Goal: Task Accomplishment & Management: Manage account settings

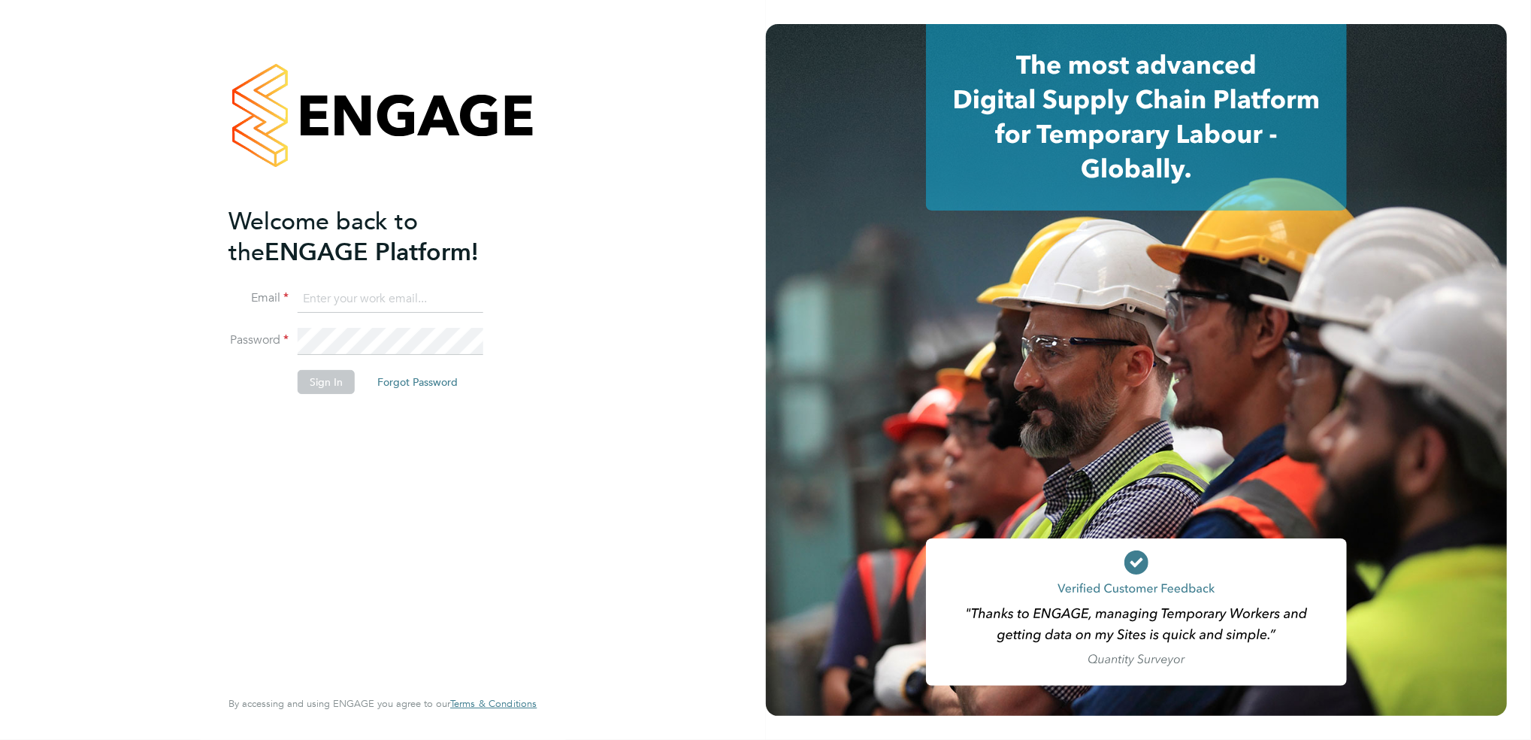
click at [354, 297] on input at bounding box center [391, 299] width 186 height 27
type input "[EMAIL_ADDRESS][DOMAIN_NAME]"
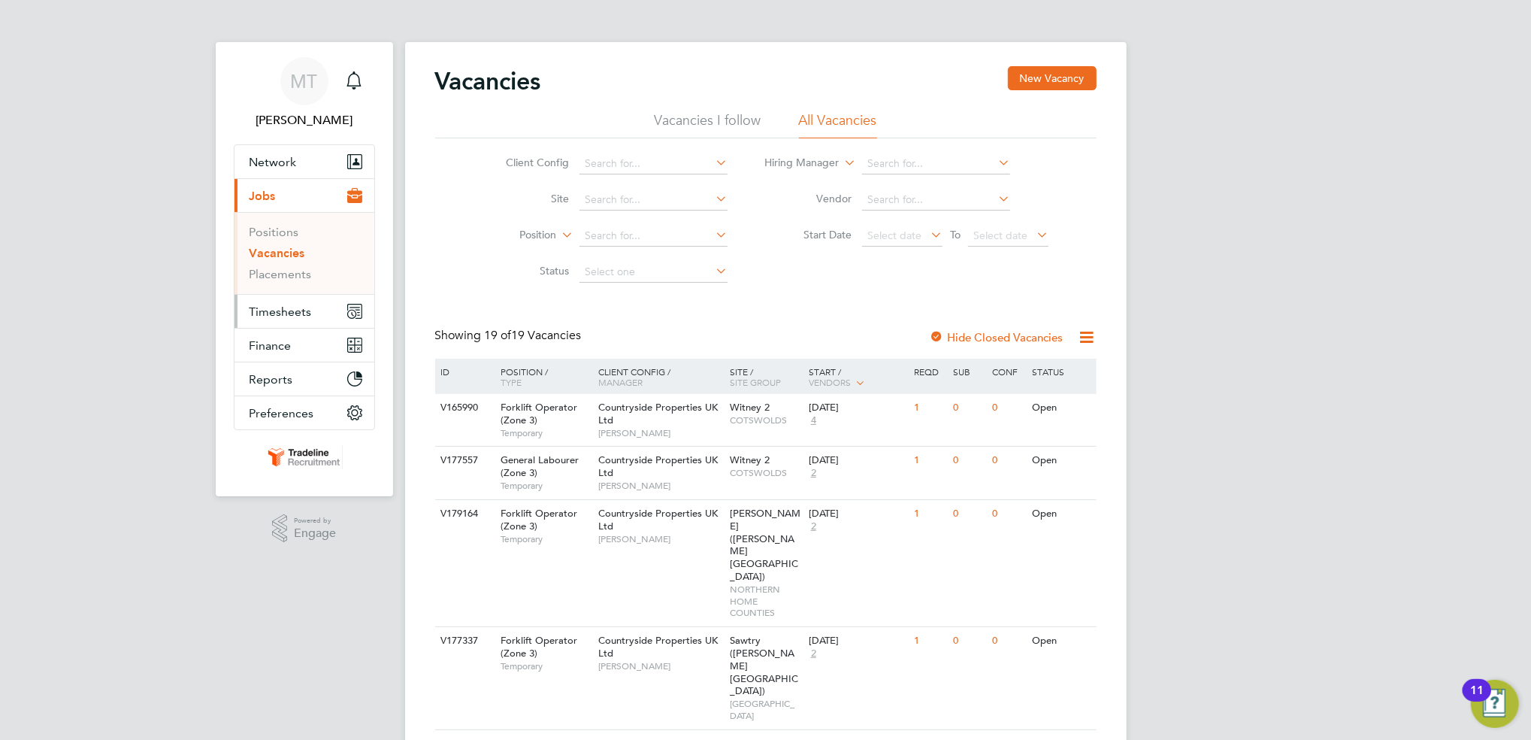
click at [275, 313] on span "Timesheets" at bounding box center [281, 311] width 62 height 14
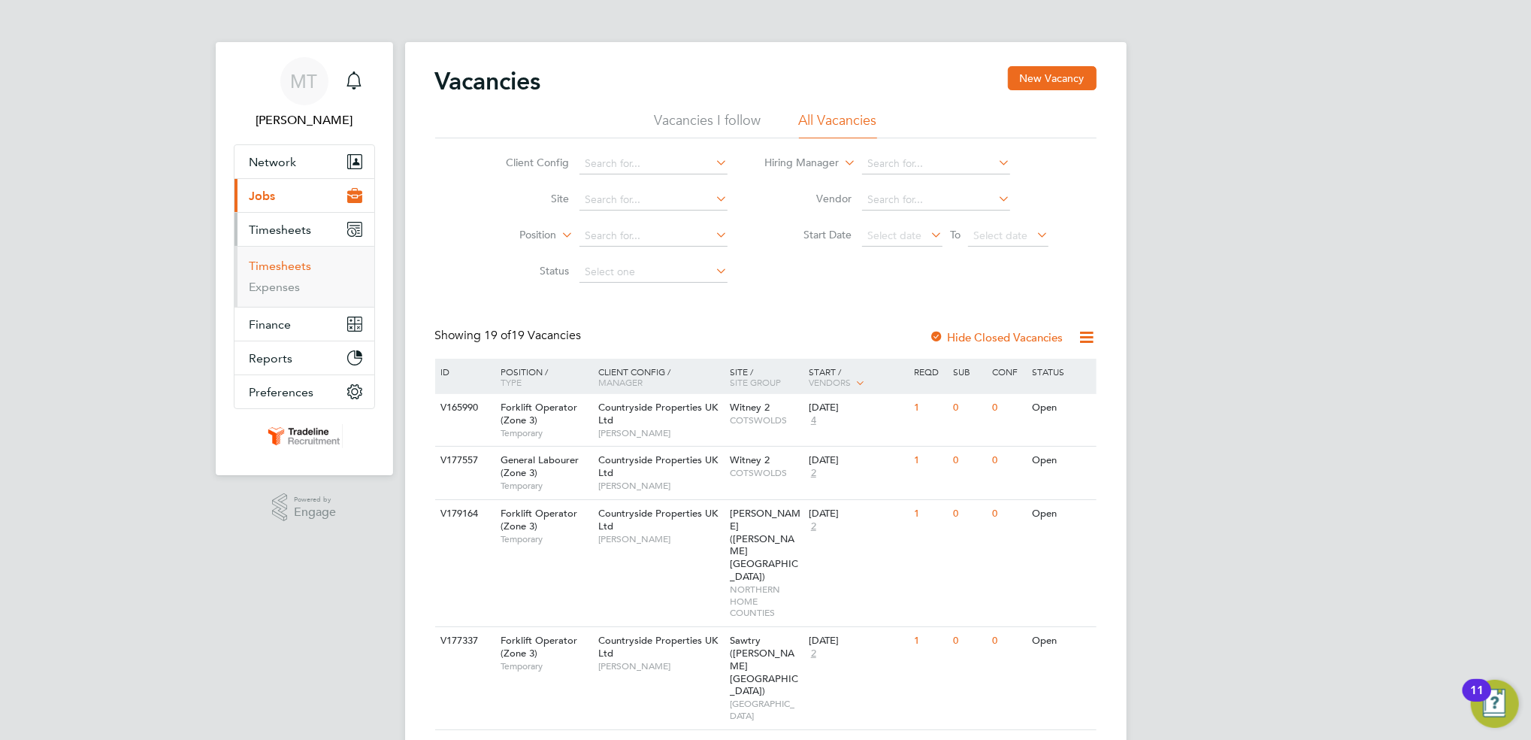
click at [280, 269] on link "Timesheets" at bounding box center [281, 266] width 62 height 14
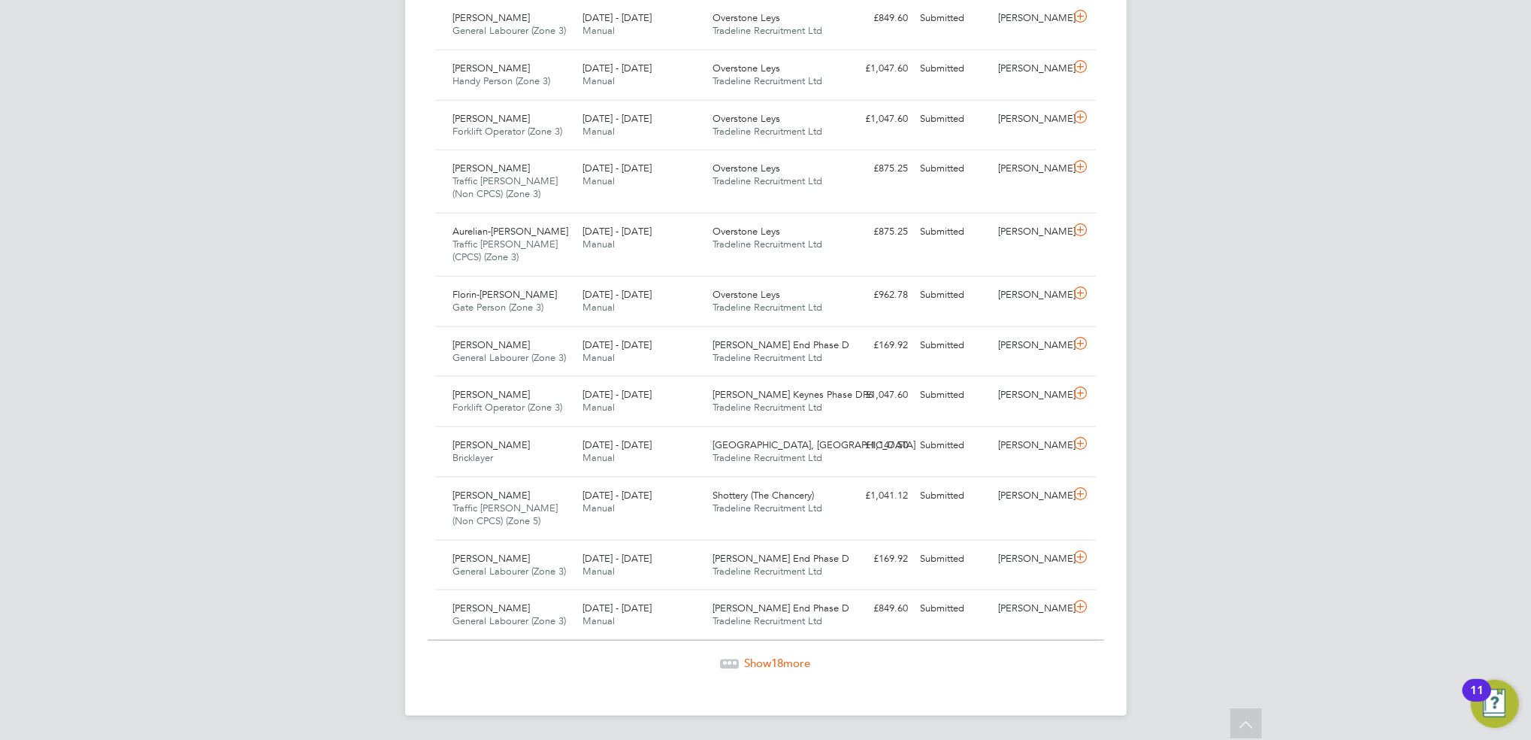
click at [790, 666] on span "Show 18 more" at bounding box center [778, 662] width 66 height 14
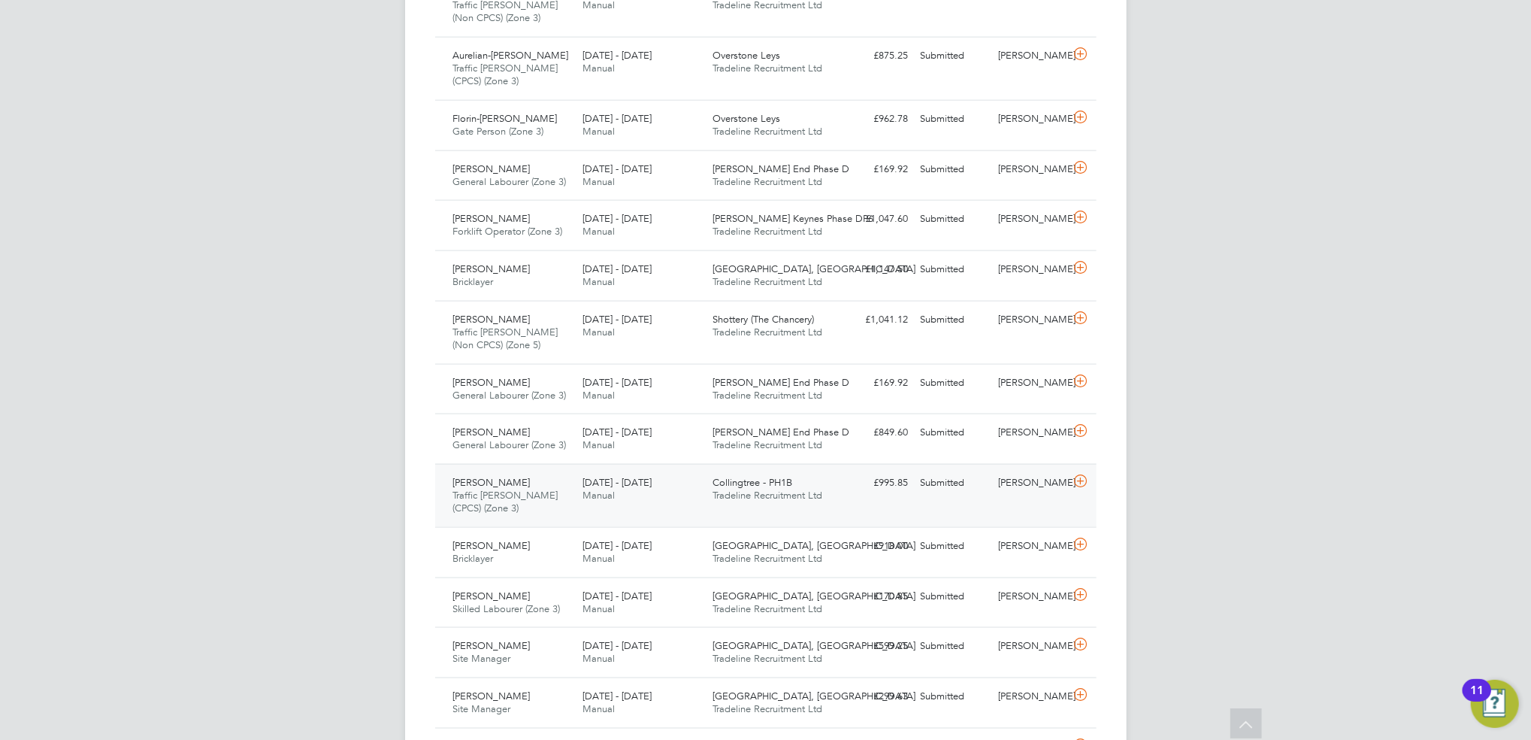
click at [942, 489] on div "Submitted" at bounding box center [954, 483] width 78 height 25
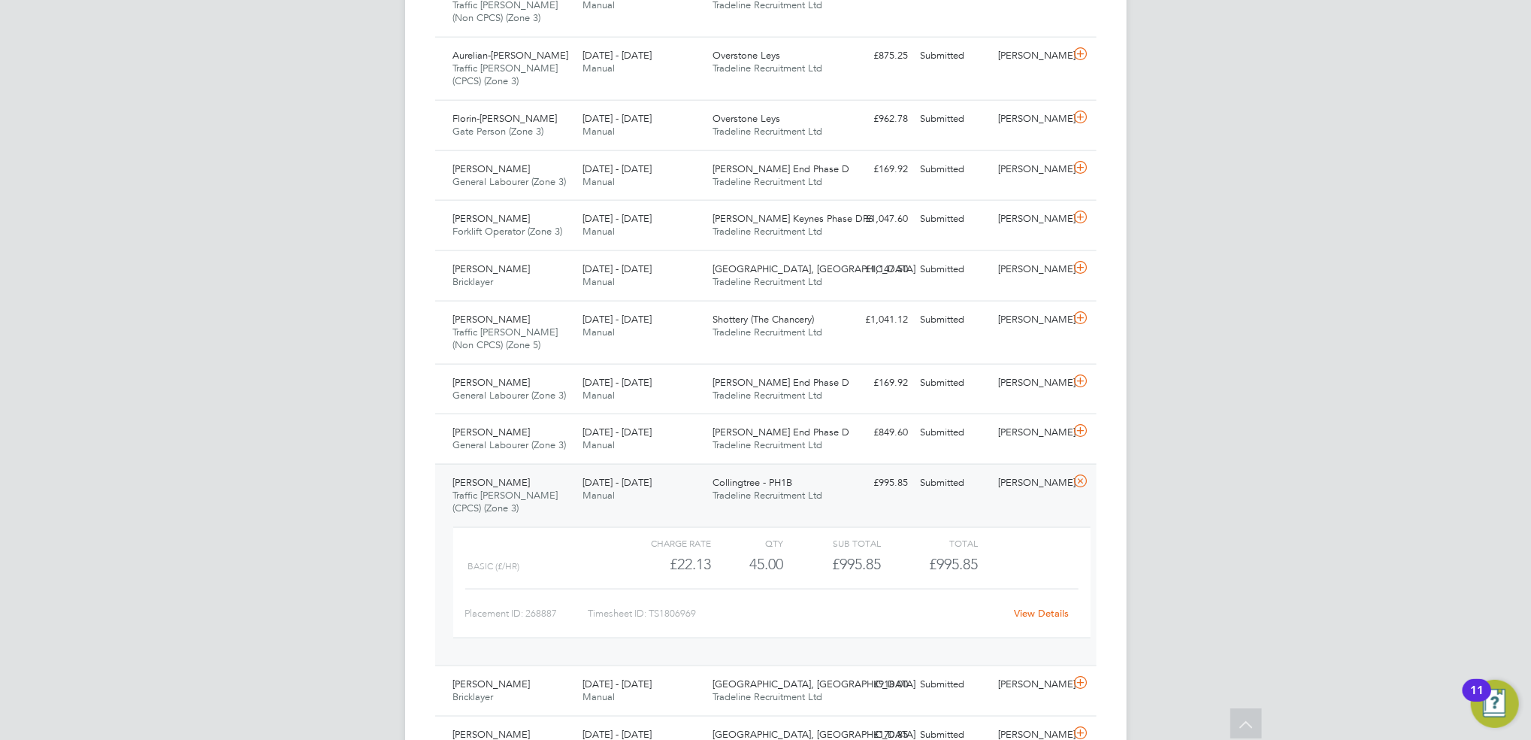
click at [1042, 610] on link "View Details" at bounding box center [1041, 613] width 55 height 13
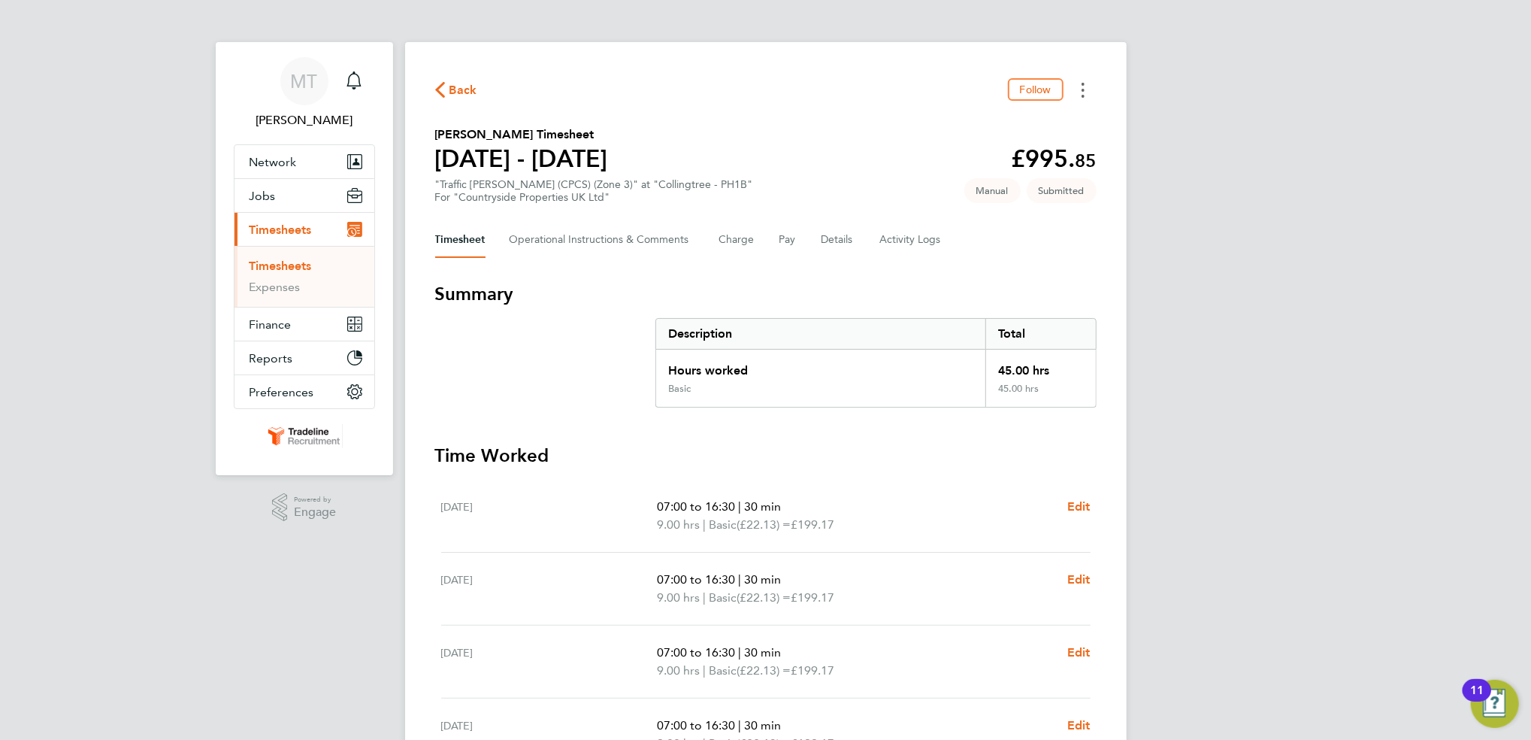
click at [1084, 88] on icon "Timesheets Menu" at bounding box center [1083, 90] width 3 height 15
click at [828, 235] on button "Details" at bounding box center [839, 240] width 35 height 36
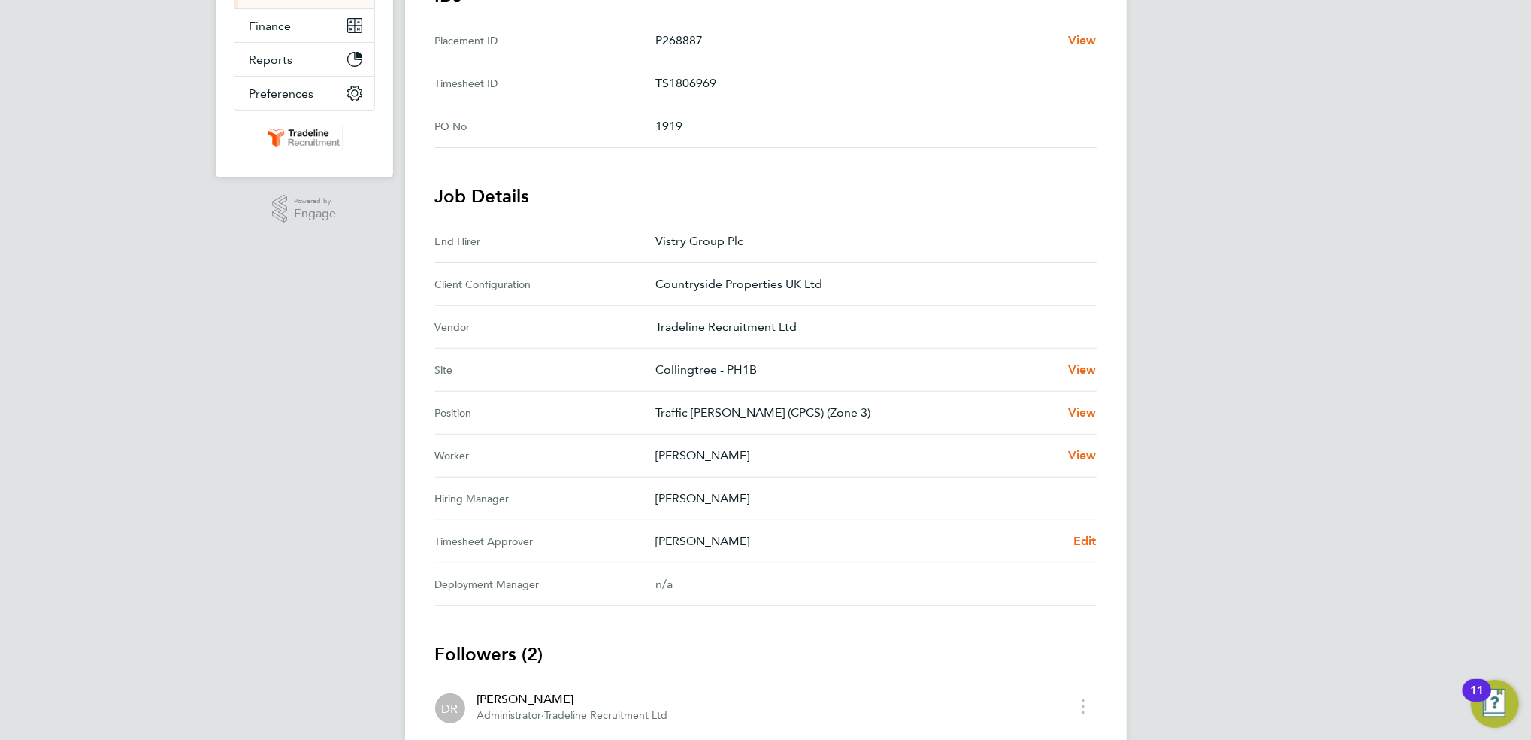
scroll to position [449, 0]
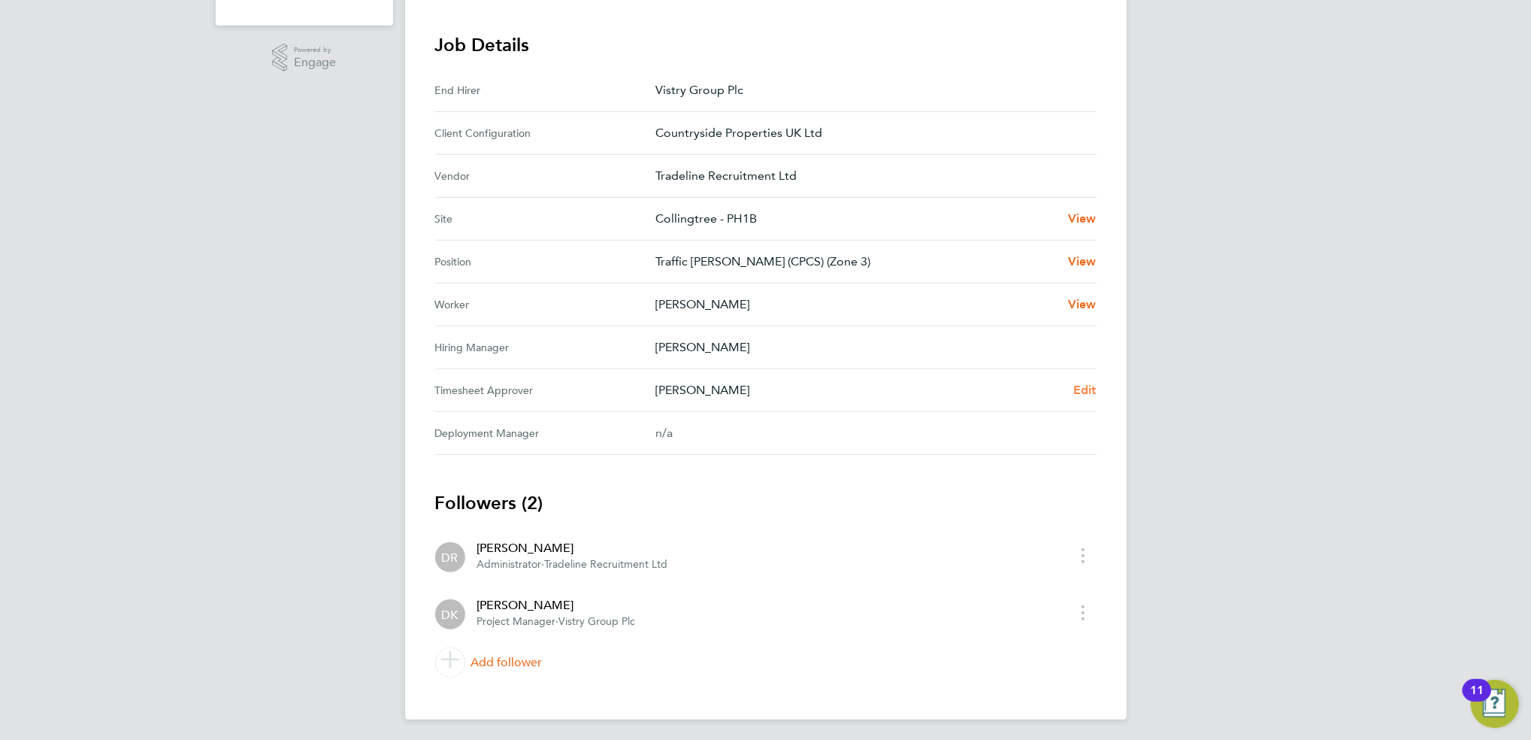
click at [1093, 383] on span "Edit" at bounding box center [1084, 390] width 23 height 14
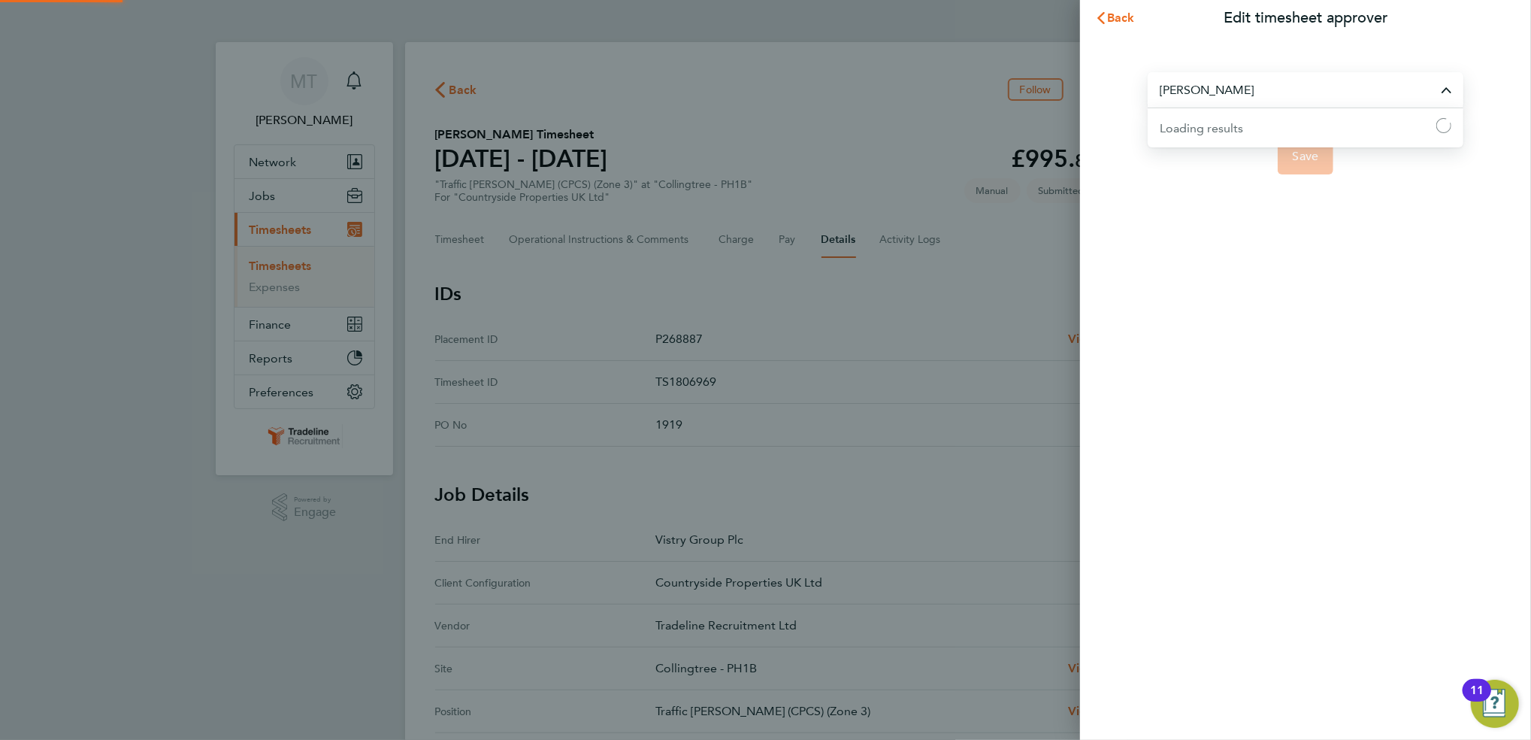
click at [1319, 104] on input "[PERSON_NAME]" at bounding box center [1306, 89] width 316 height 35
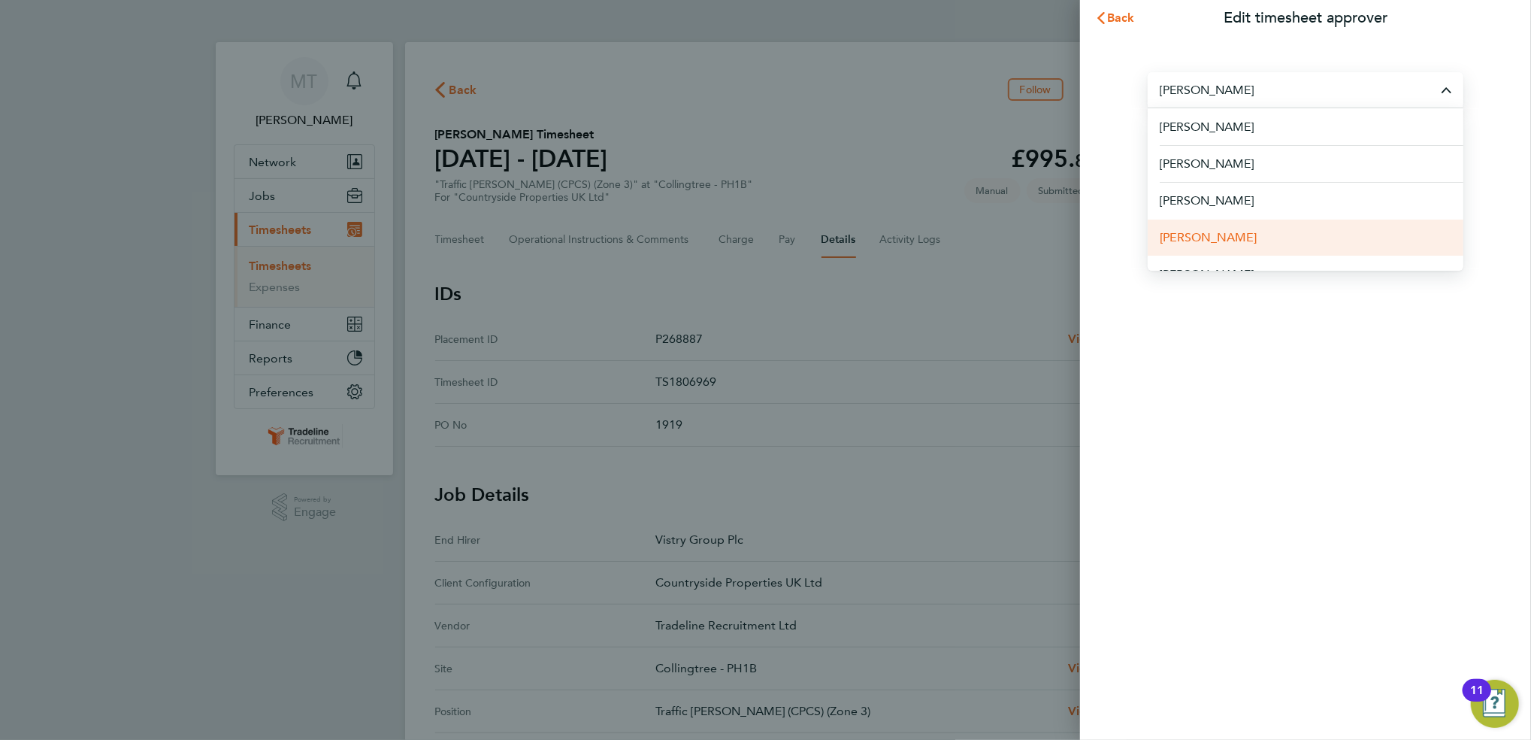
scroll to position [132, 0]
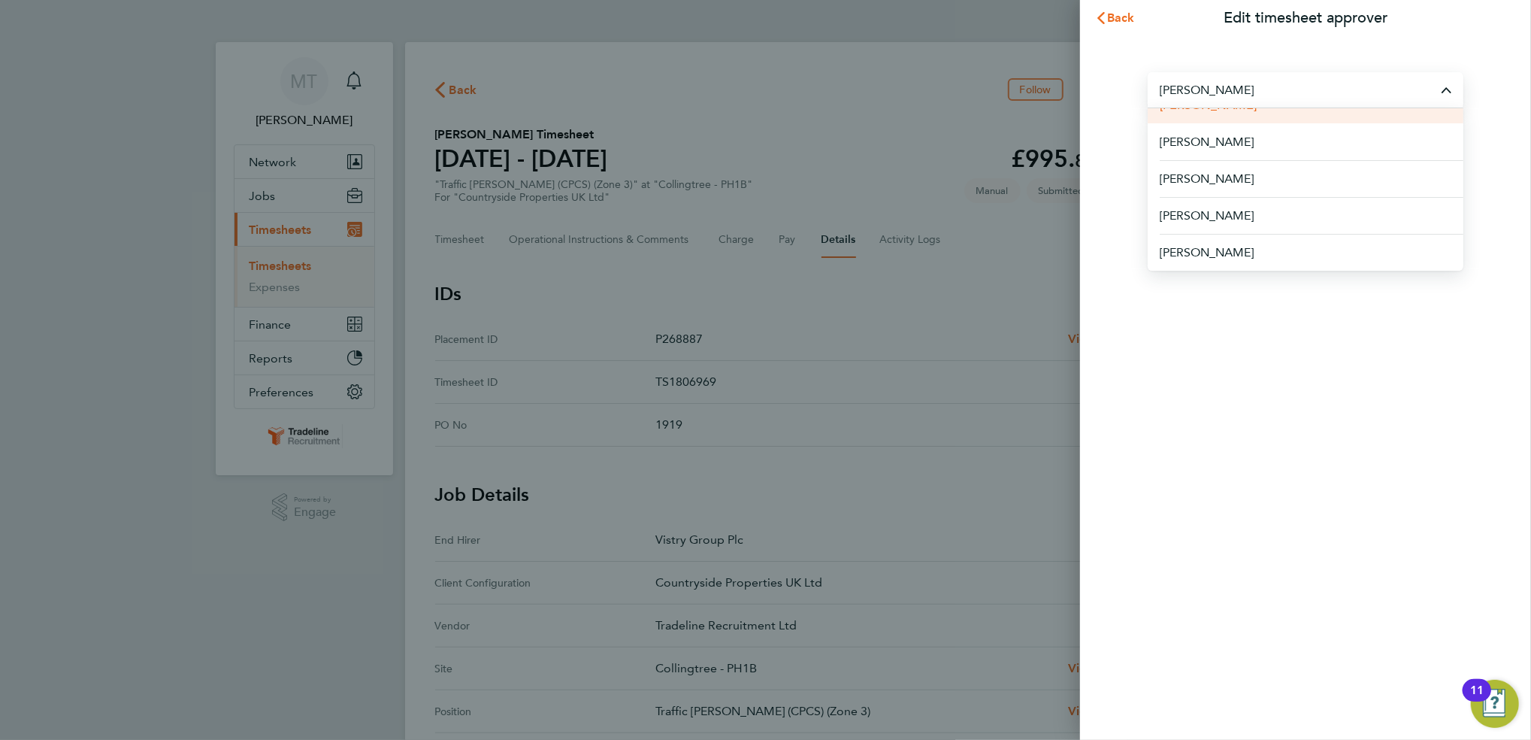
click at [1218, 117] on li "Charlie Regan" at bounding box center [1306, 104] width 316 height 37
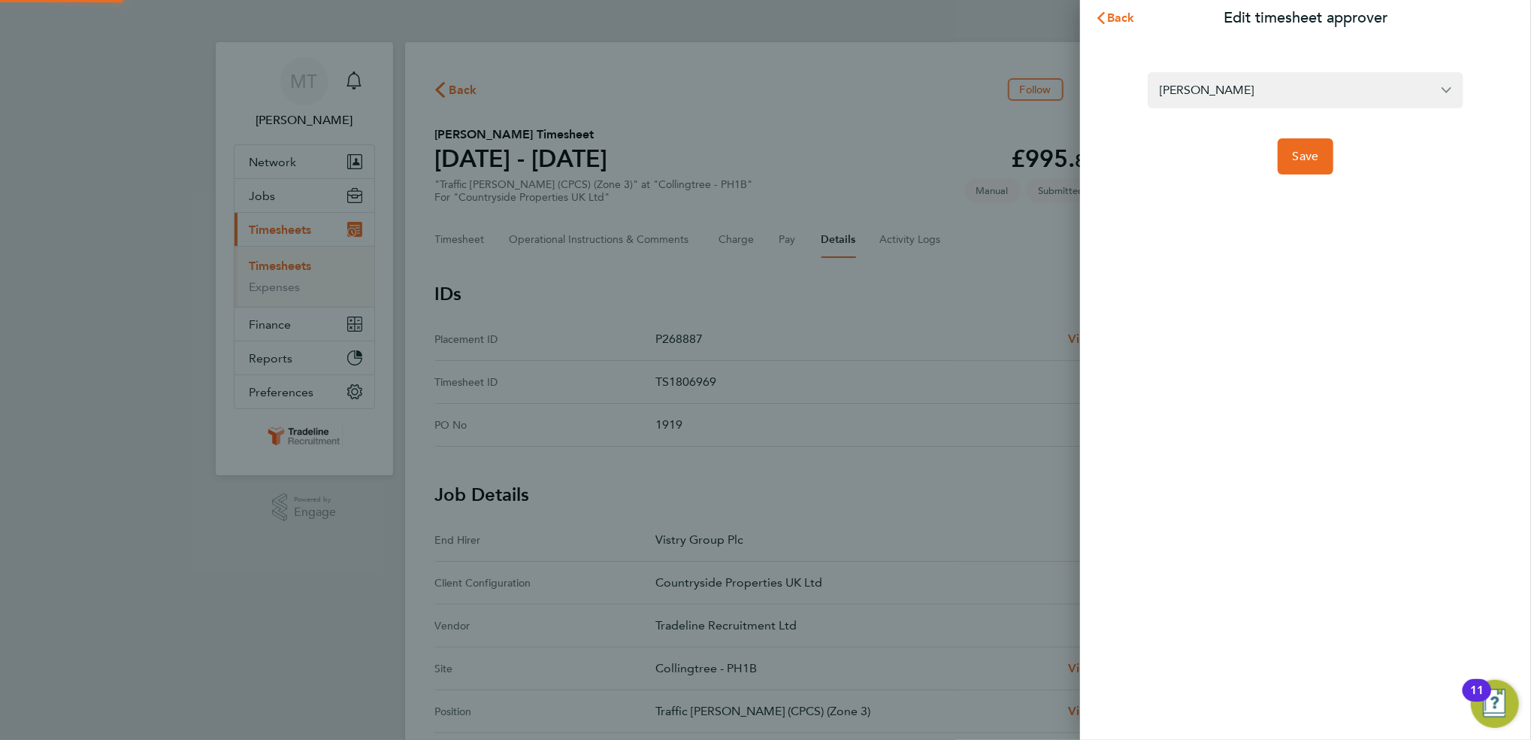
type input "Charlie Regan"
click at [1317, 168] on button "Save" at bounding box center [1306, 156] width 56 height 36
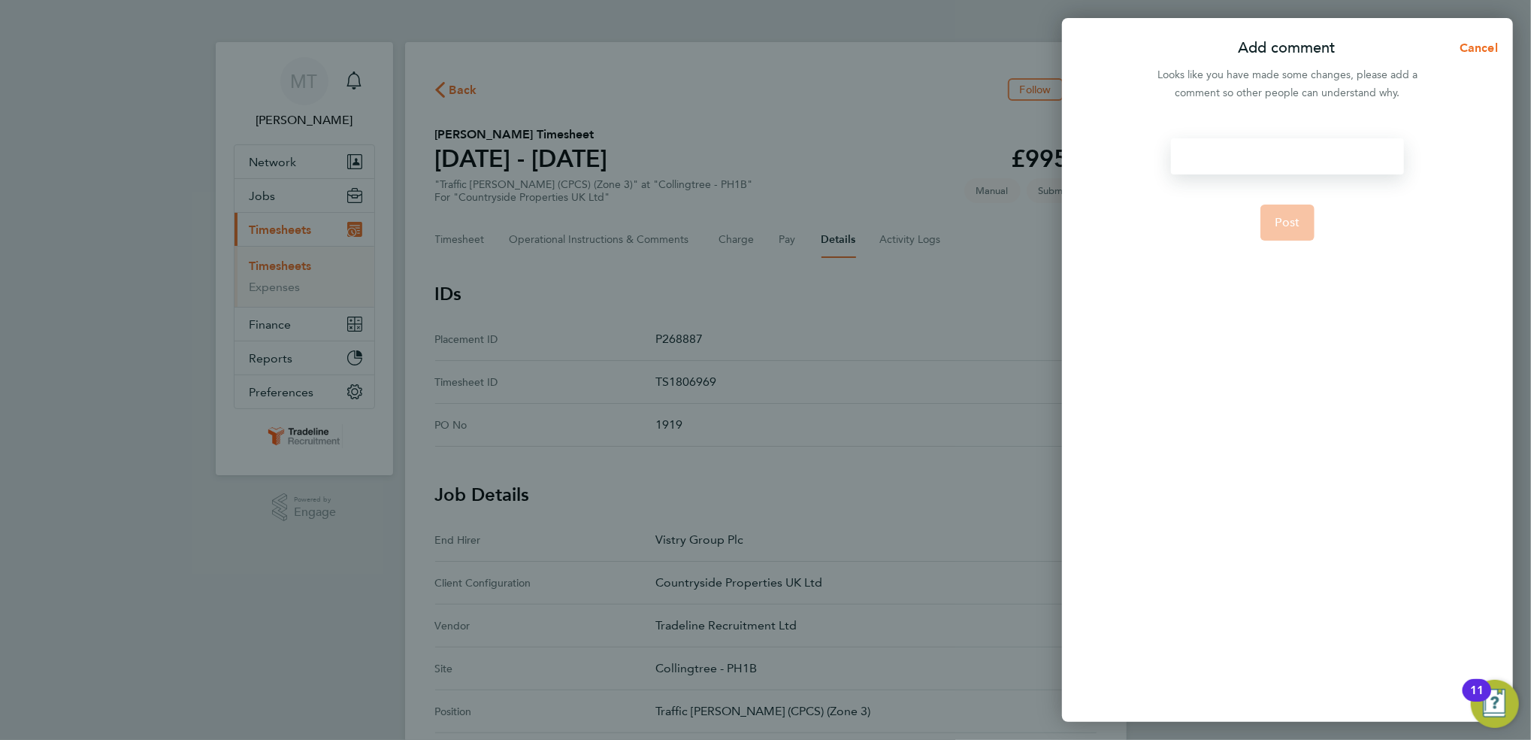
click at [1342, 142] on div at bounding box center [1287, 156] width 232 height 36
click at [1284, 219] on span "Post" at bounding box center [1287, 222] width 25 height 15
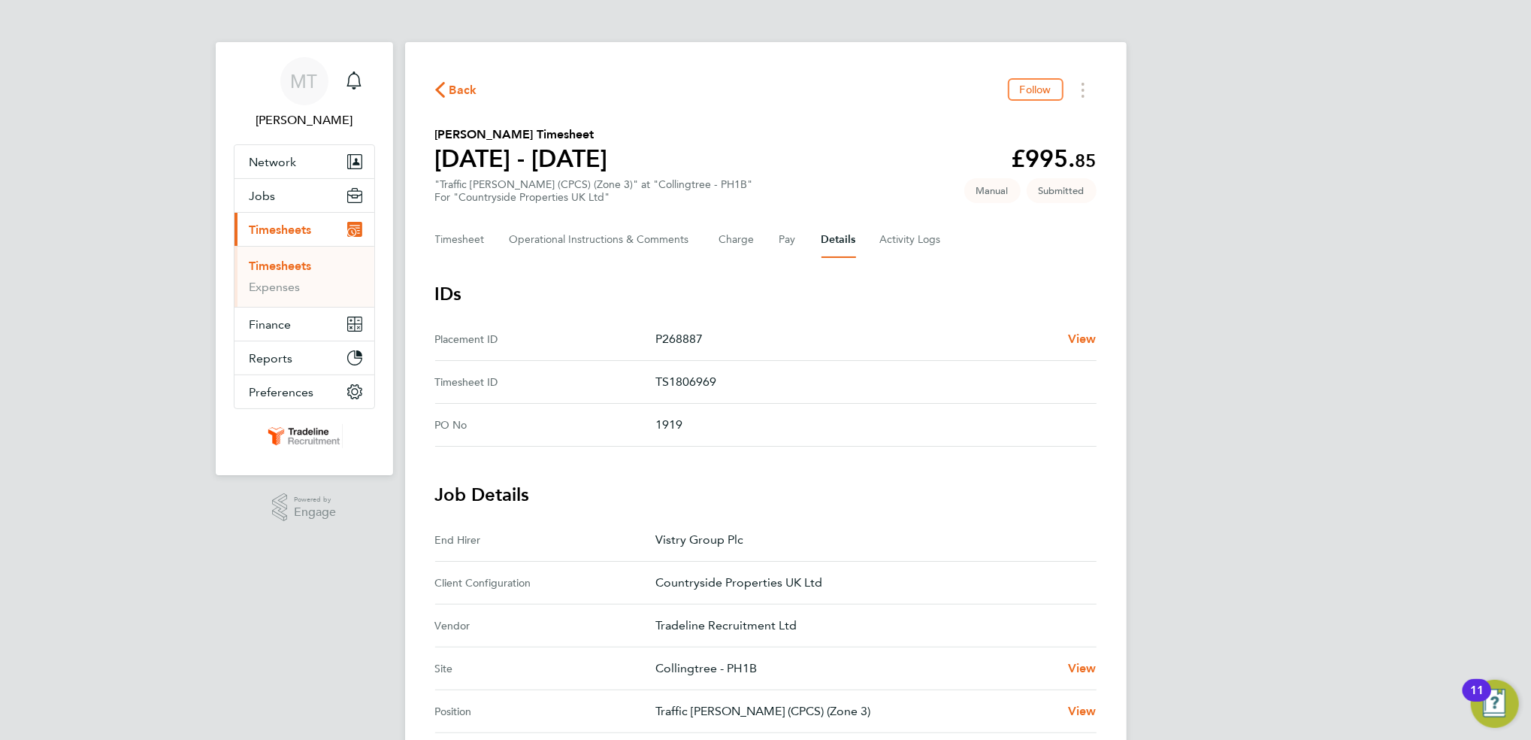
click at [287, 265] on link "Timesheets" at bounding box center [281, 266] width 62 height 14
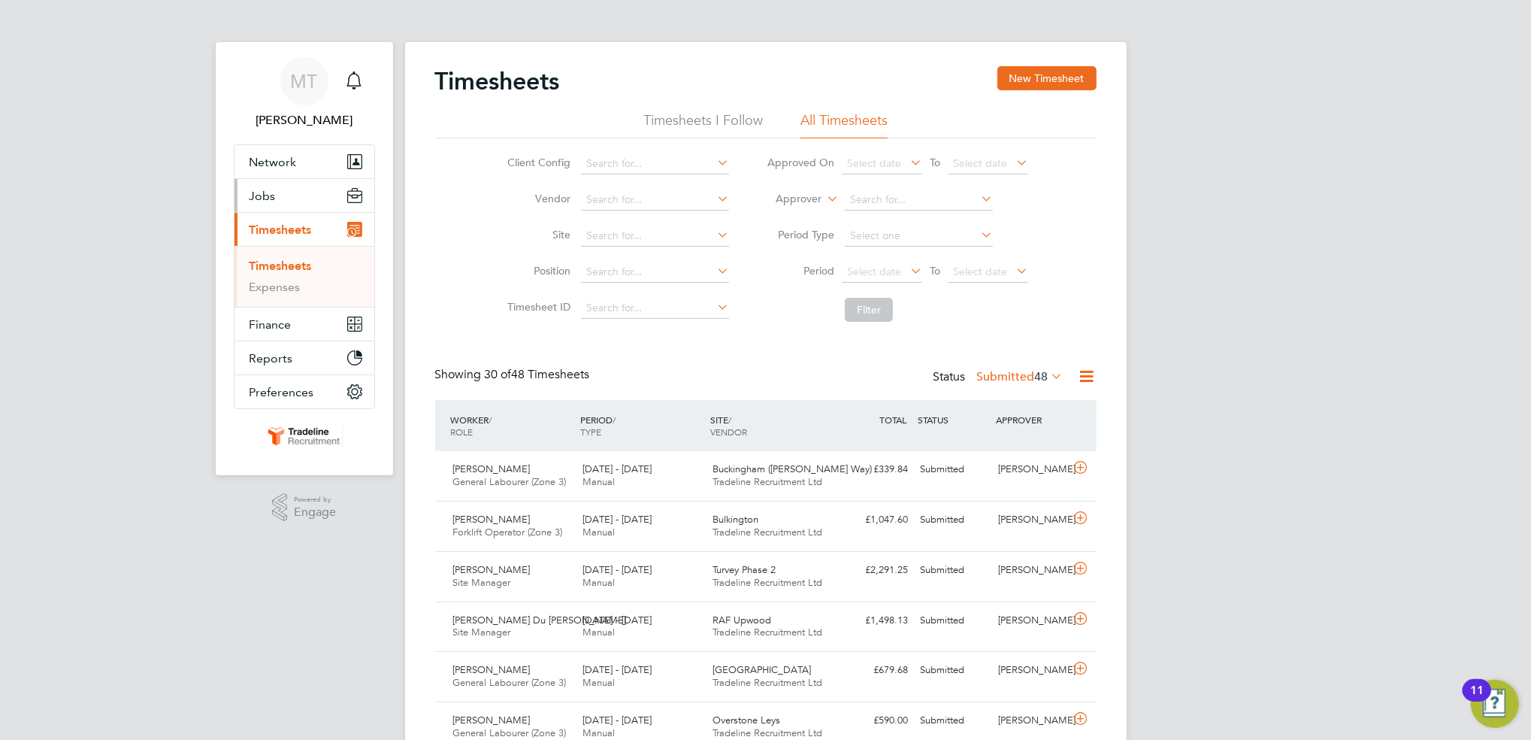
click at [302, 206] on button "Jobs" at bounding box center [305, 195] width 140 height 33
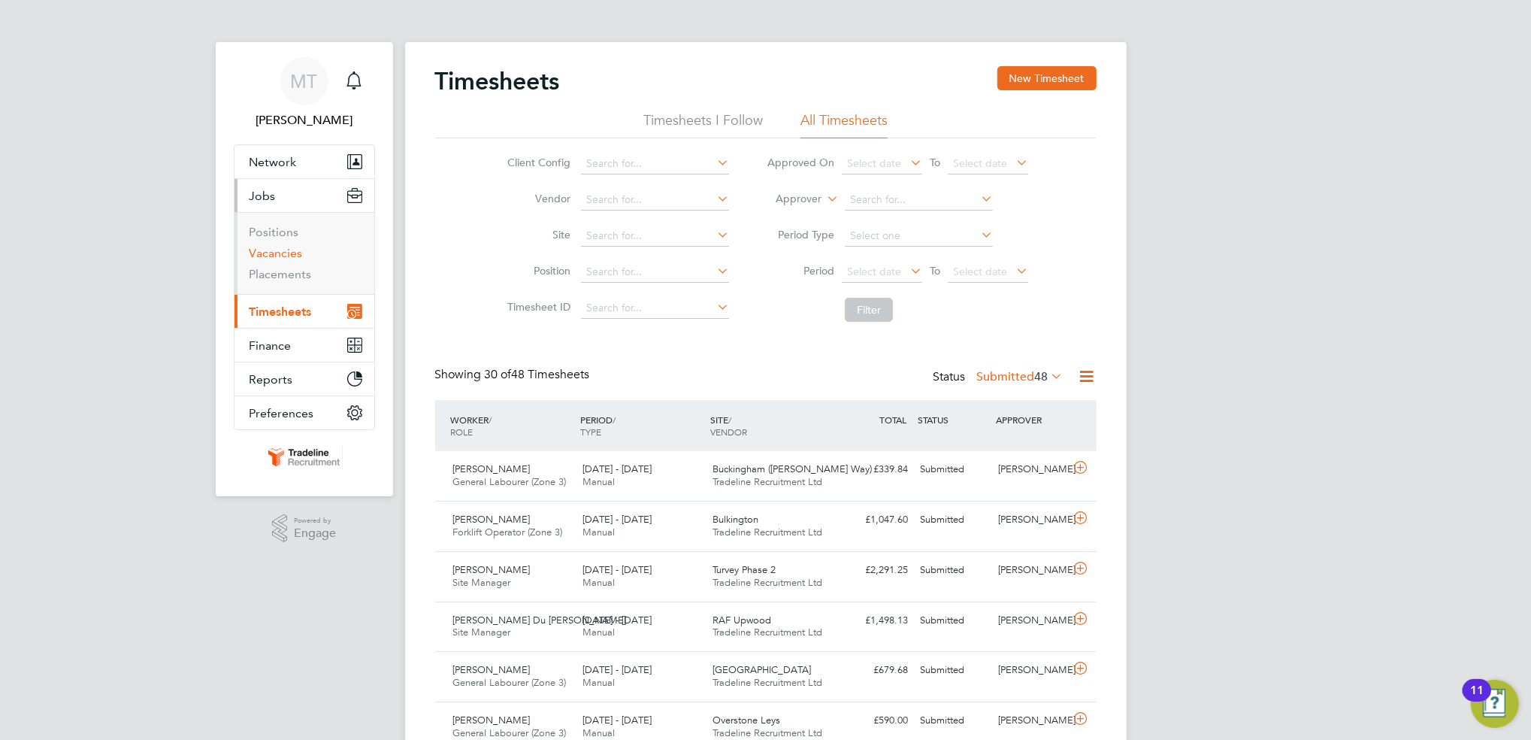
click at [280, 253] on link "Vacancies" at bounding box center [276, 253] width 53 height 14
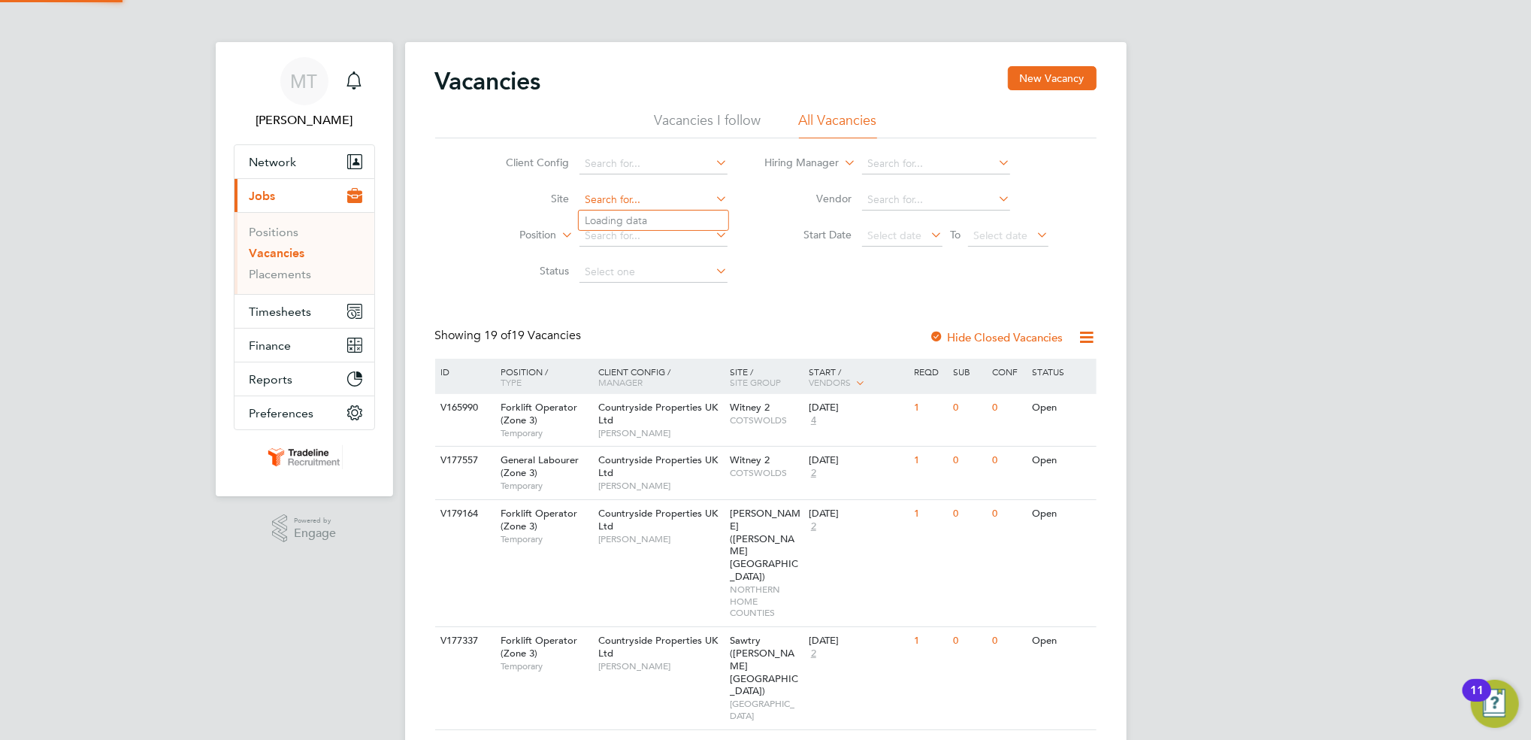
click at [615, 197] on input at bounding box center [653, 199] width 148 height 21
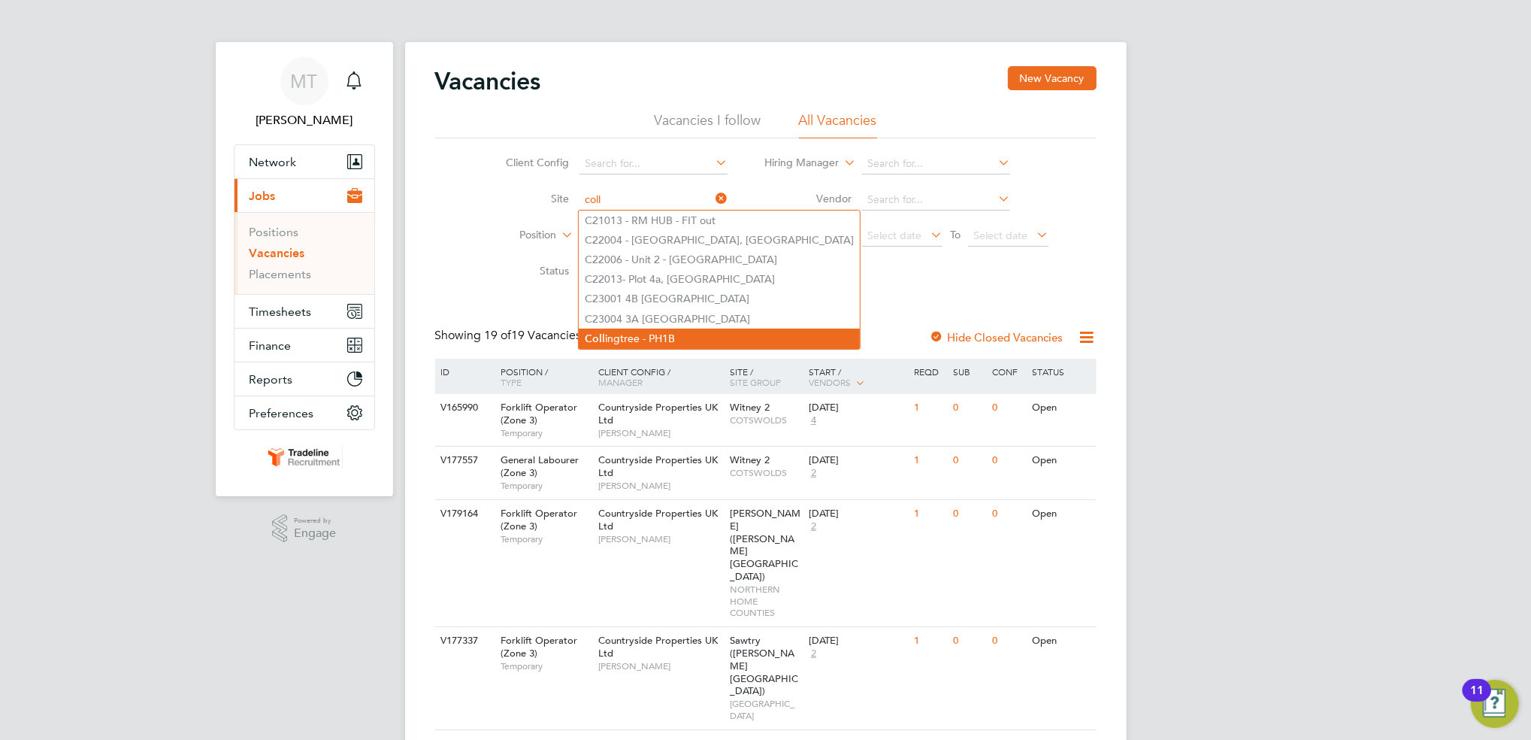
click at [619, 340] on li "Coll ingtree - PH1B" at bounding box center [719, 338] width 281 height 20
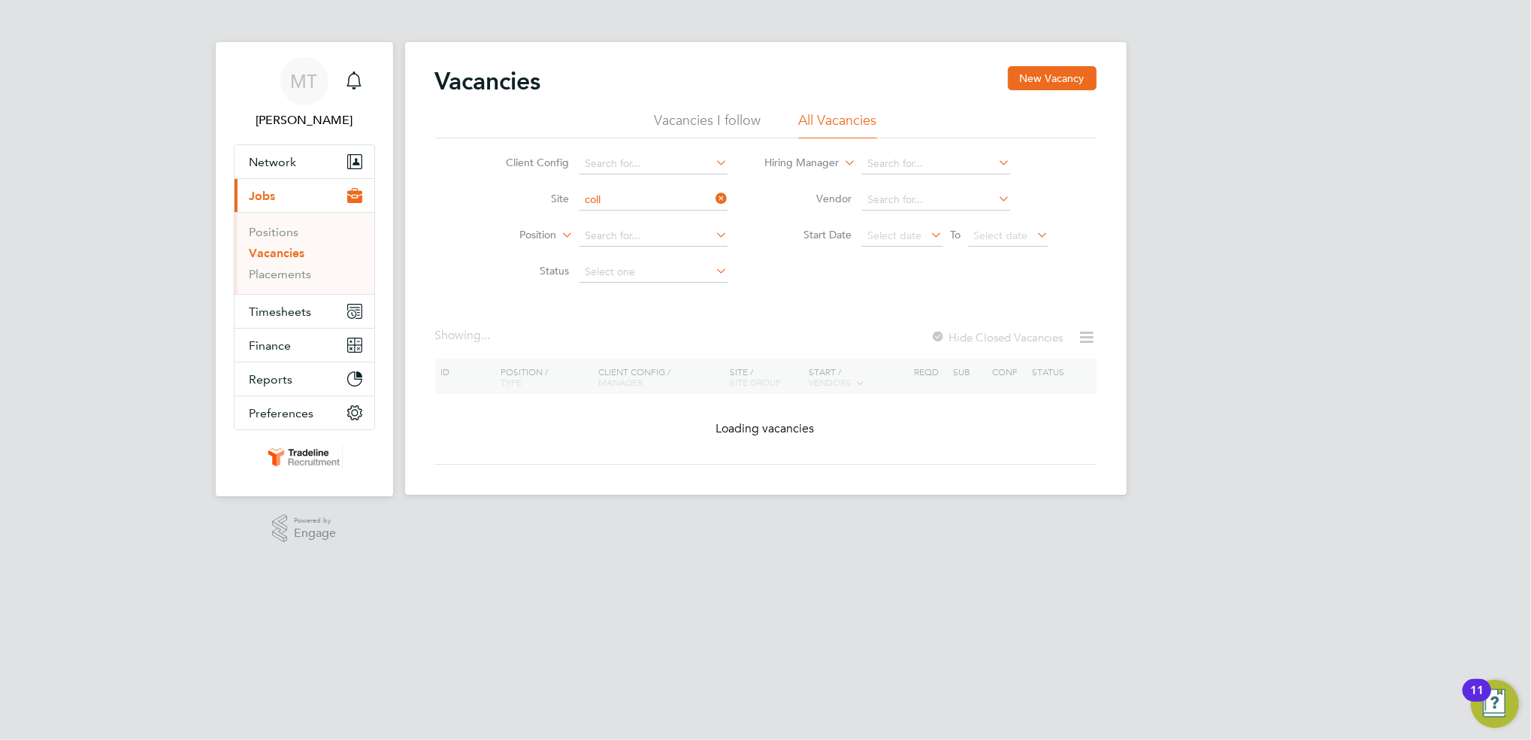
type input "Collingtree - PH1B"
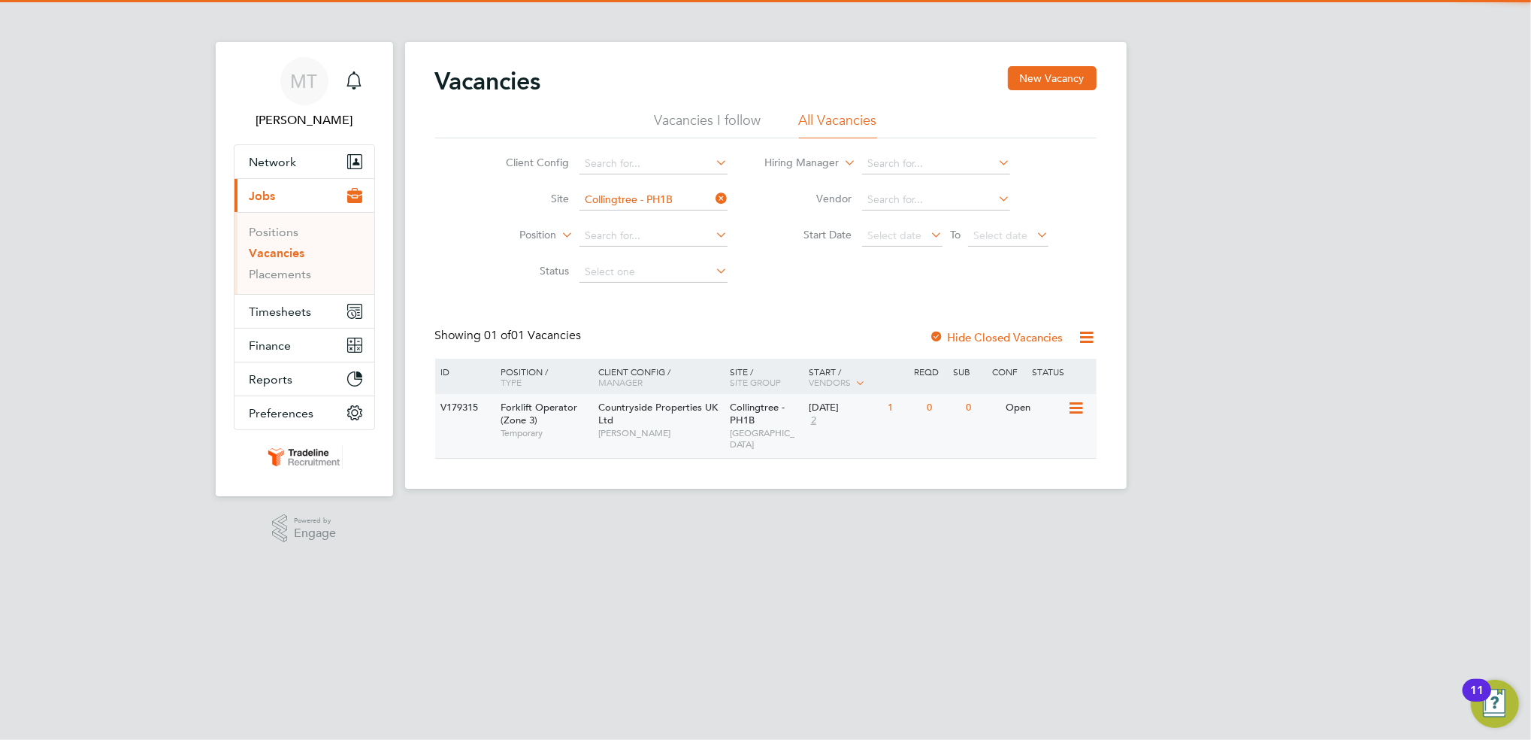
click at [566, 422] on div "Forklift Operator (Zone 3) Temporary" at bounding box center [541, 420] width 105 height 52
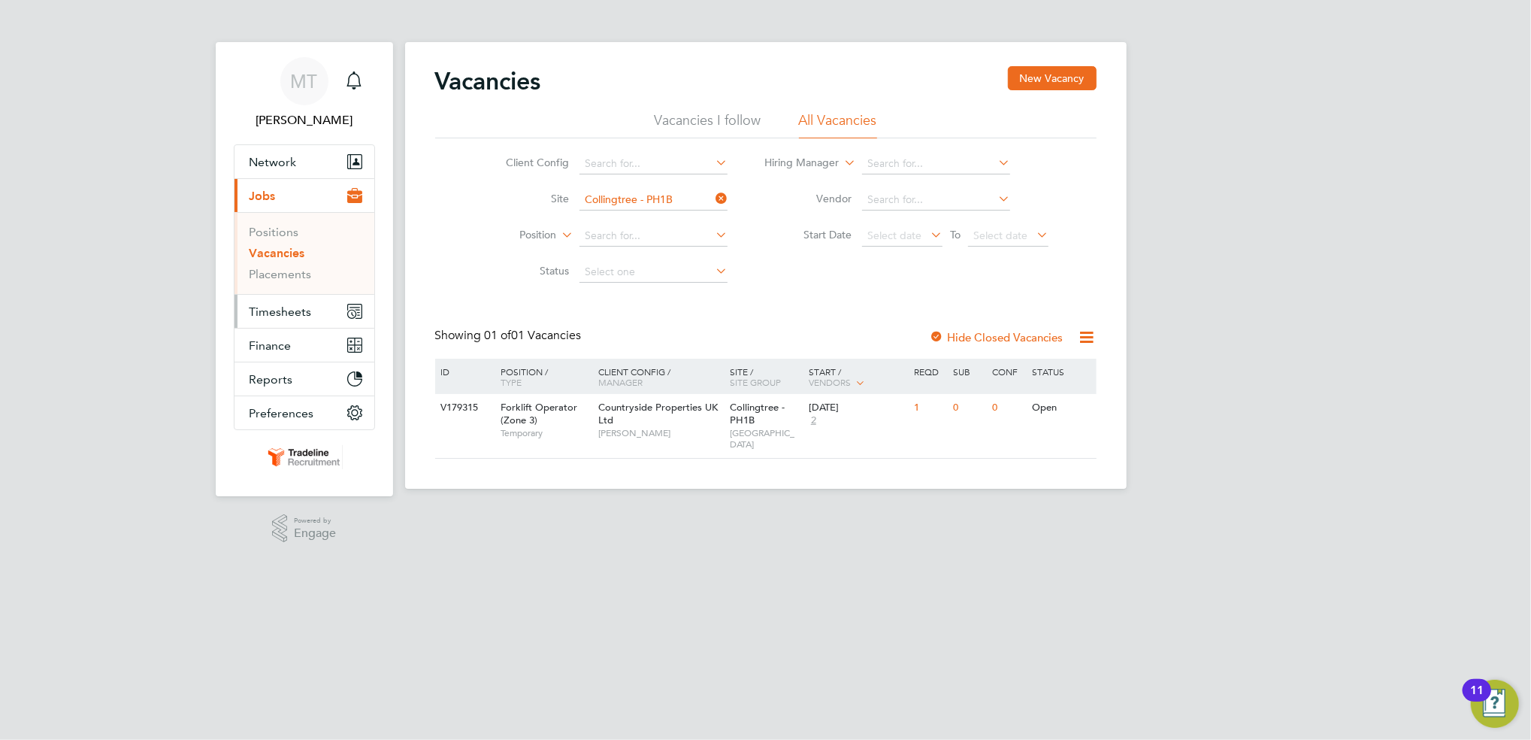
click at [277, 316] on span "Timesheets" at bounding box center [281, 311] width 62 height 14
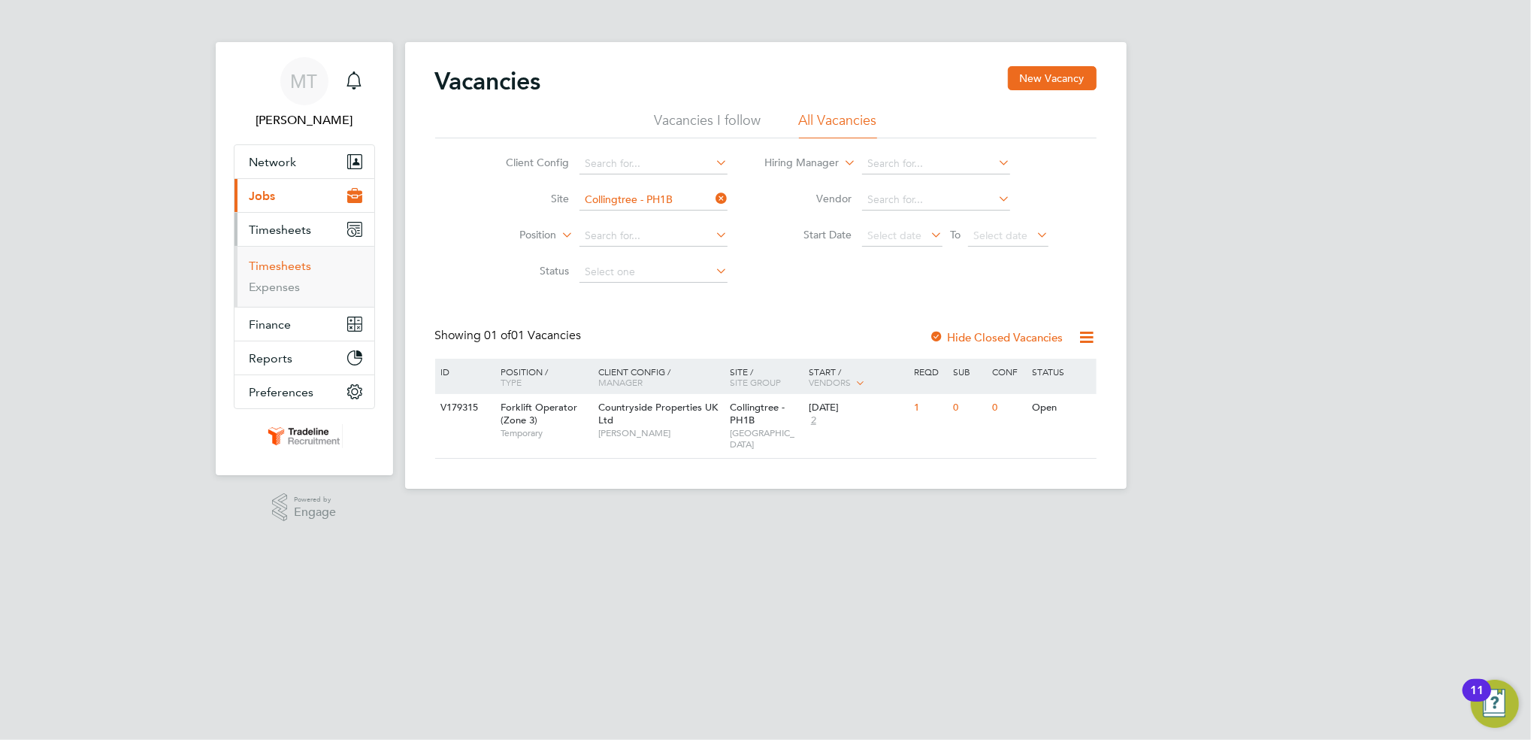
click at [271, 265] on link "Timesheets" at bounding box center [281, 266] width 62 height 14
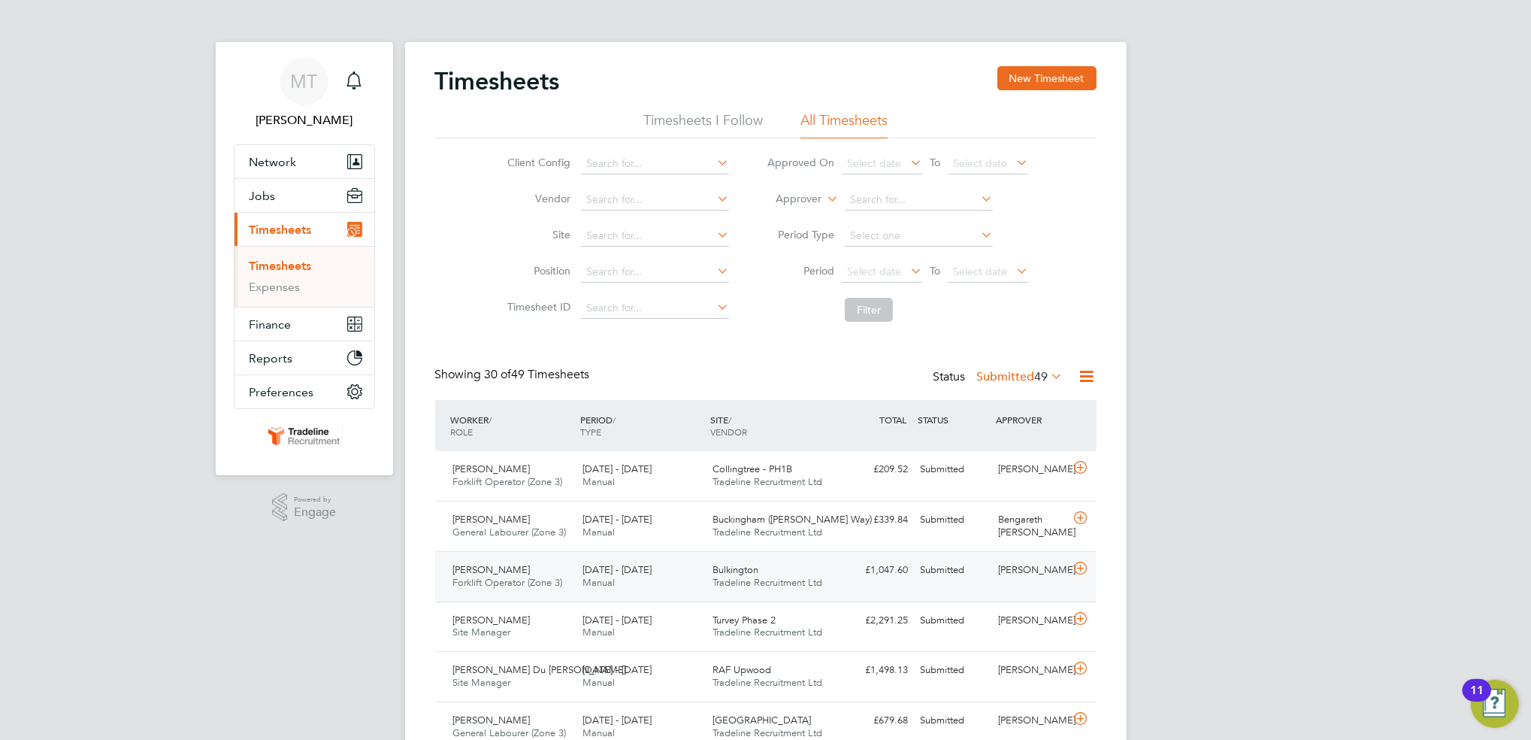
scroll to position [38, 130]
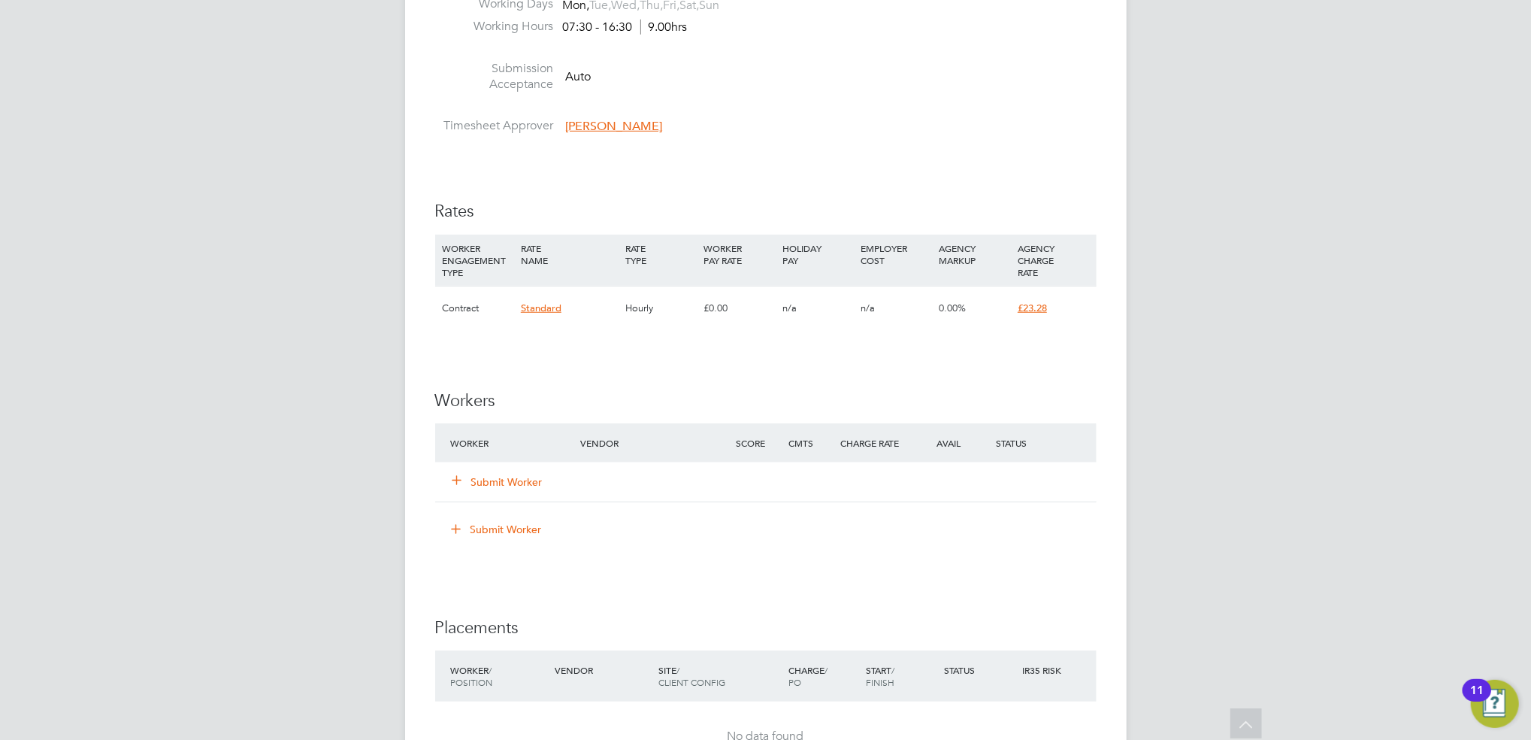
scroll to position [840, 0]
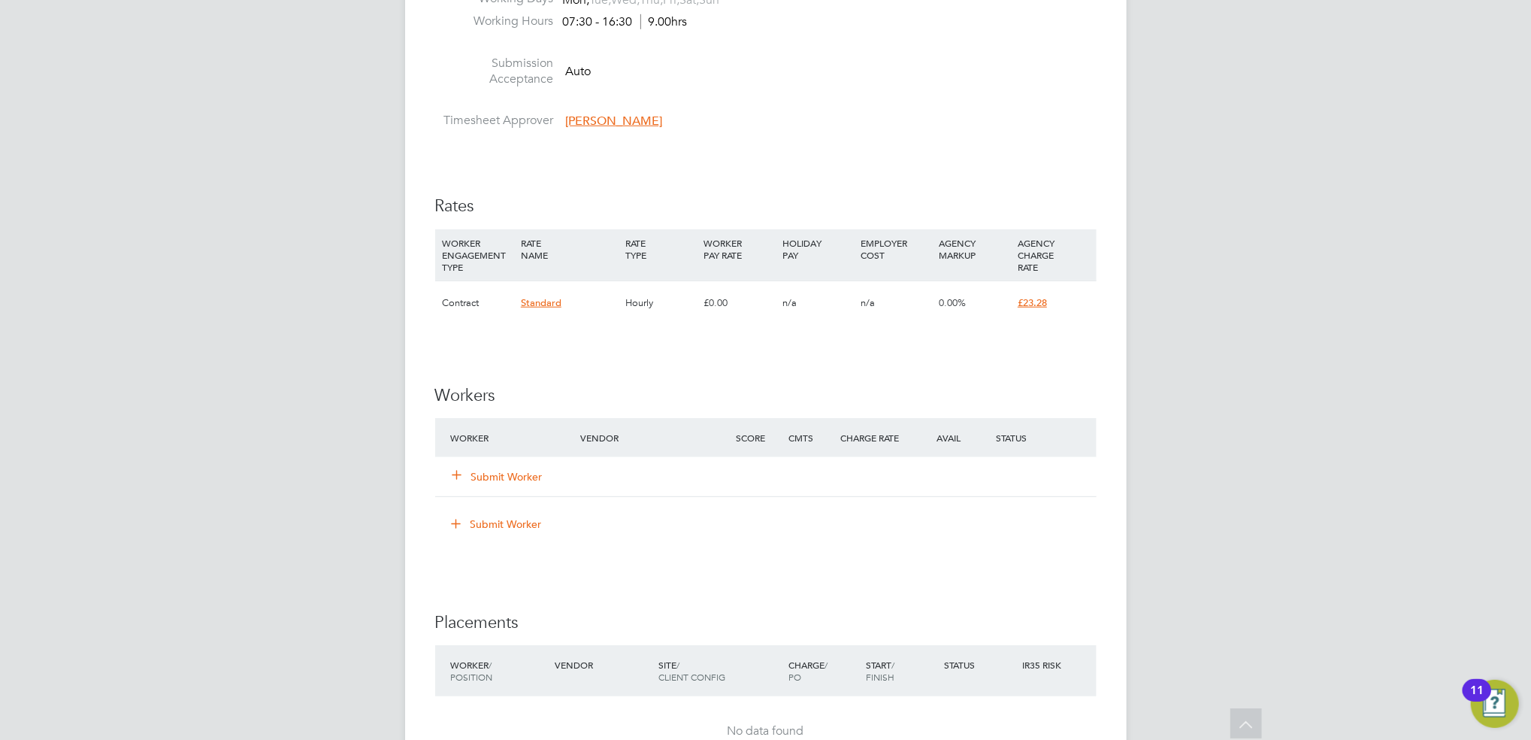
click at [517, 475] on button "Submit Worker" at bounding box center [498, 476] width 90 height 15
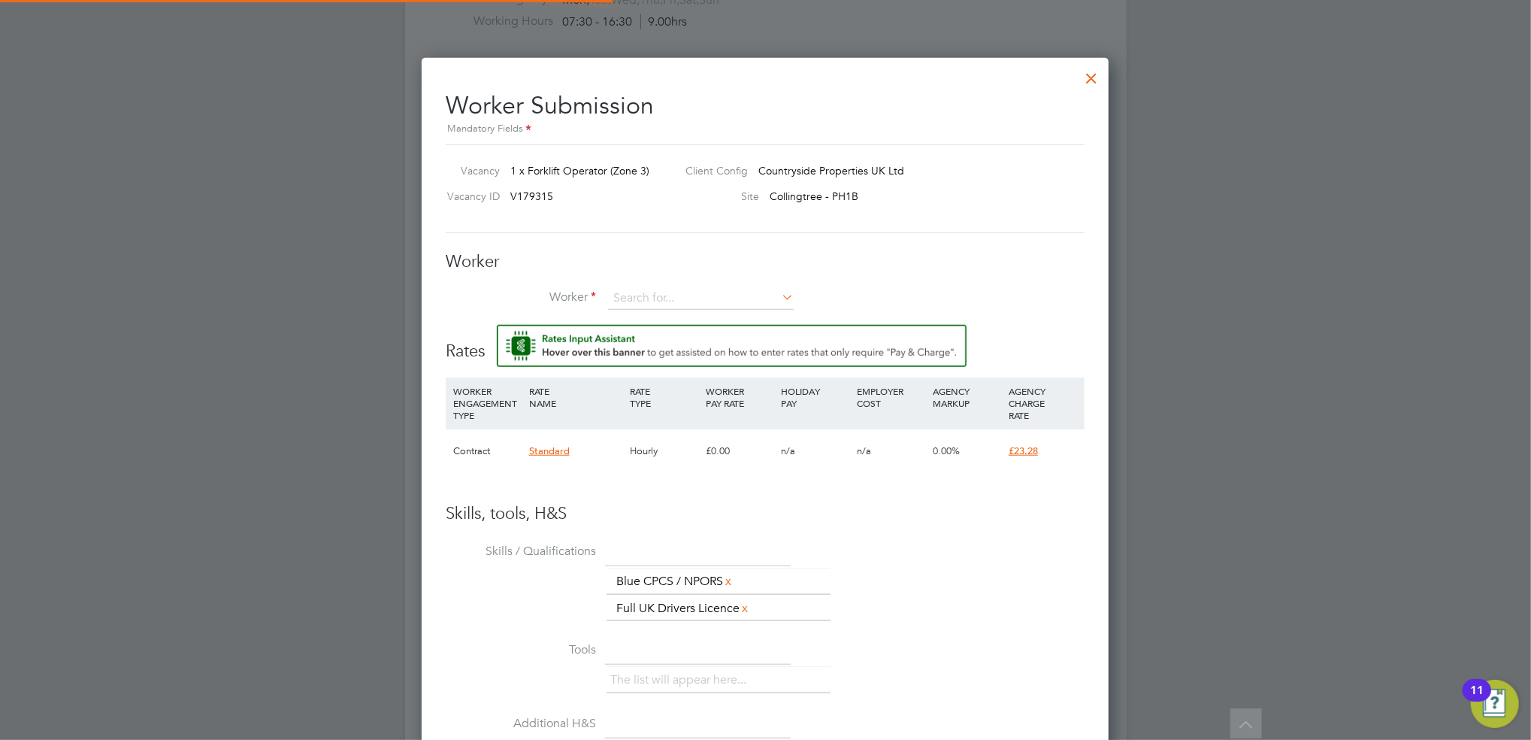
scroll to position [954, 688]
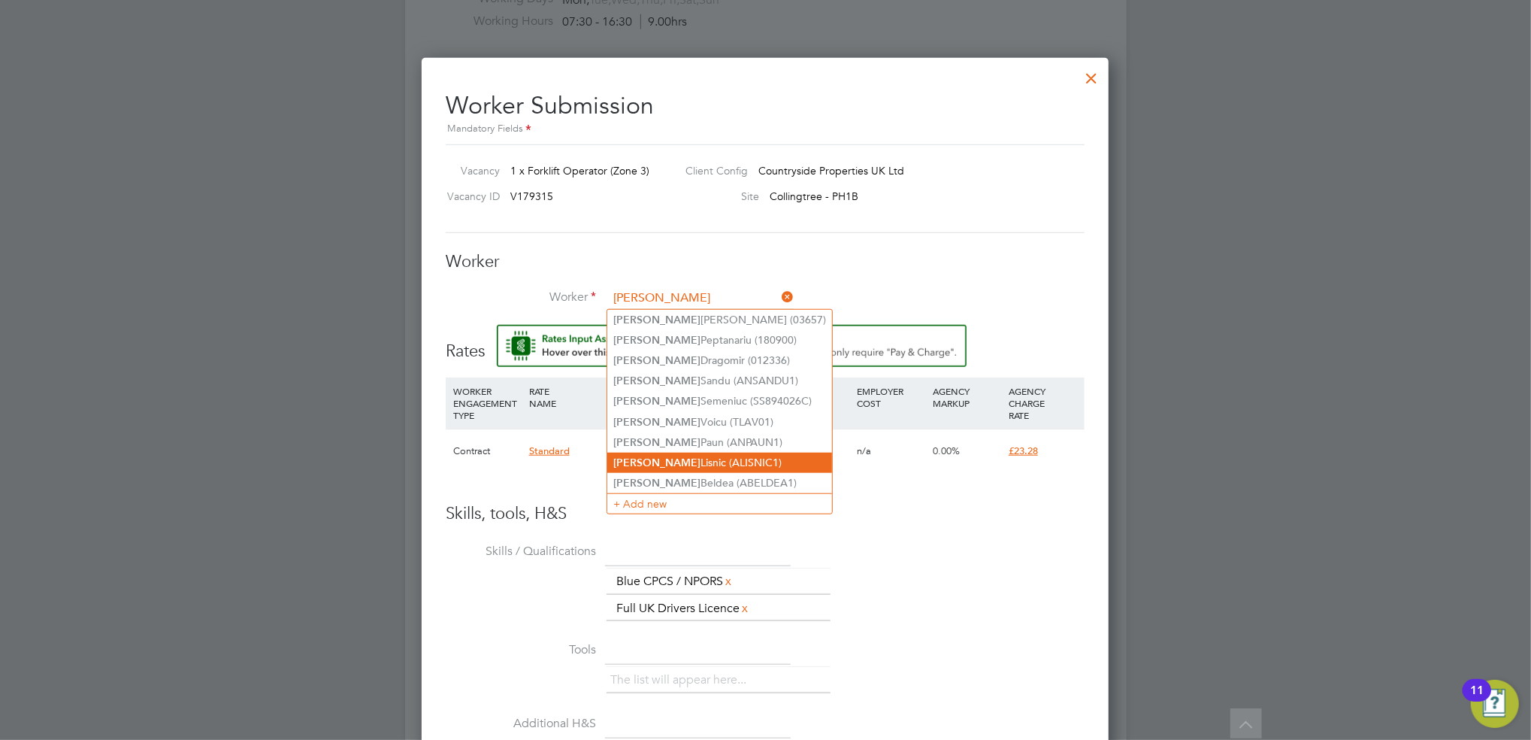
click at [679, 458] on li "Andrei Lisnic (ALISNIC1)" at bounding box center [719, 462] width 225 height 20
type input "Andrei Lisnic (ALISNIC1)"
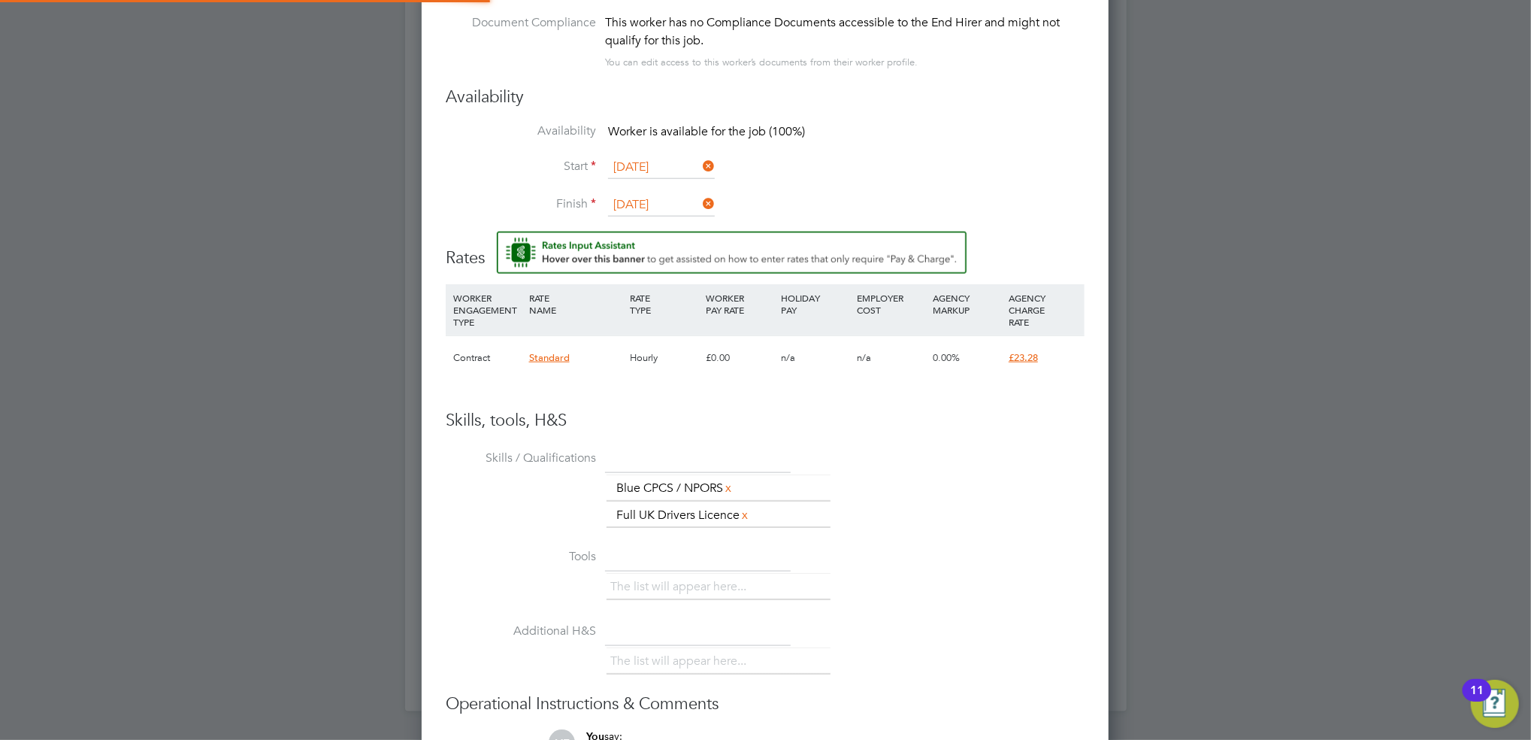
scroll to position [7, 7]
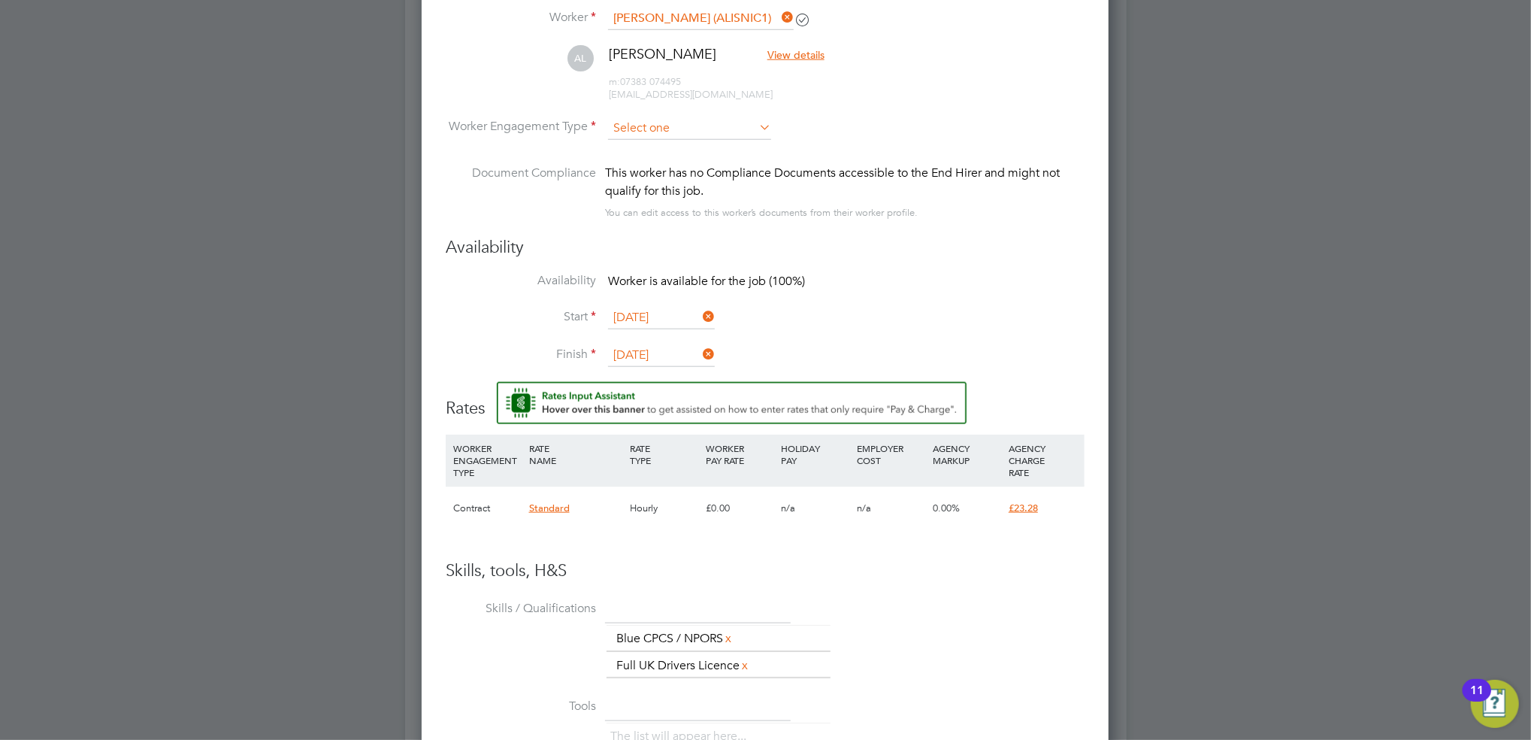
click at [662, 120] on input at bounding box center [689, 128] width 163 height 23
click at [684, 148] on li "Contract" at bounding box center [689, 148] width 165 height 20
type input "Contract"
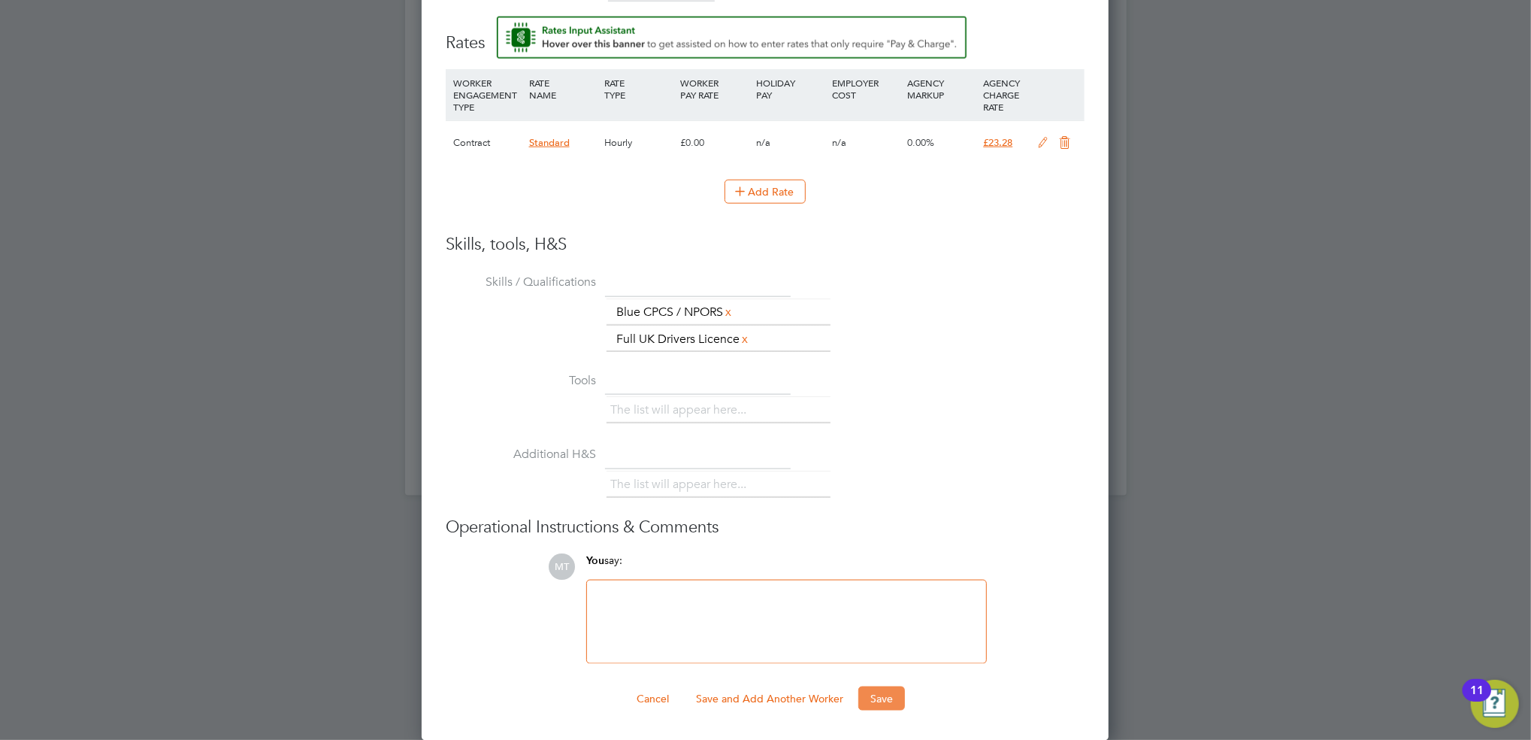
click at [890, 687] on button "Save" at bounding box center [881, 698] width 47 height 24
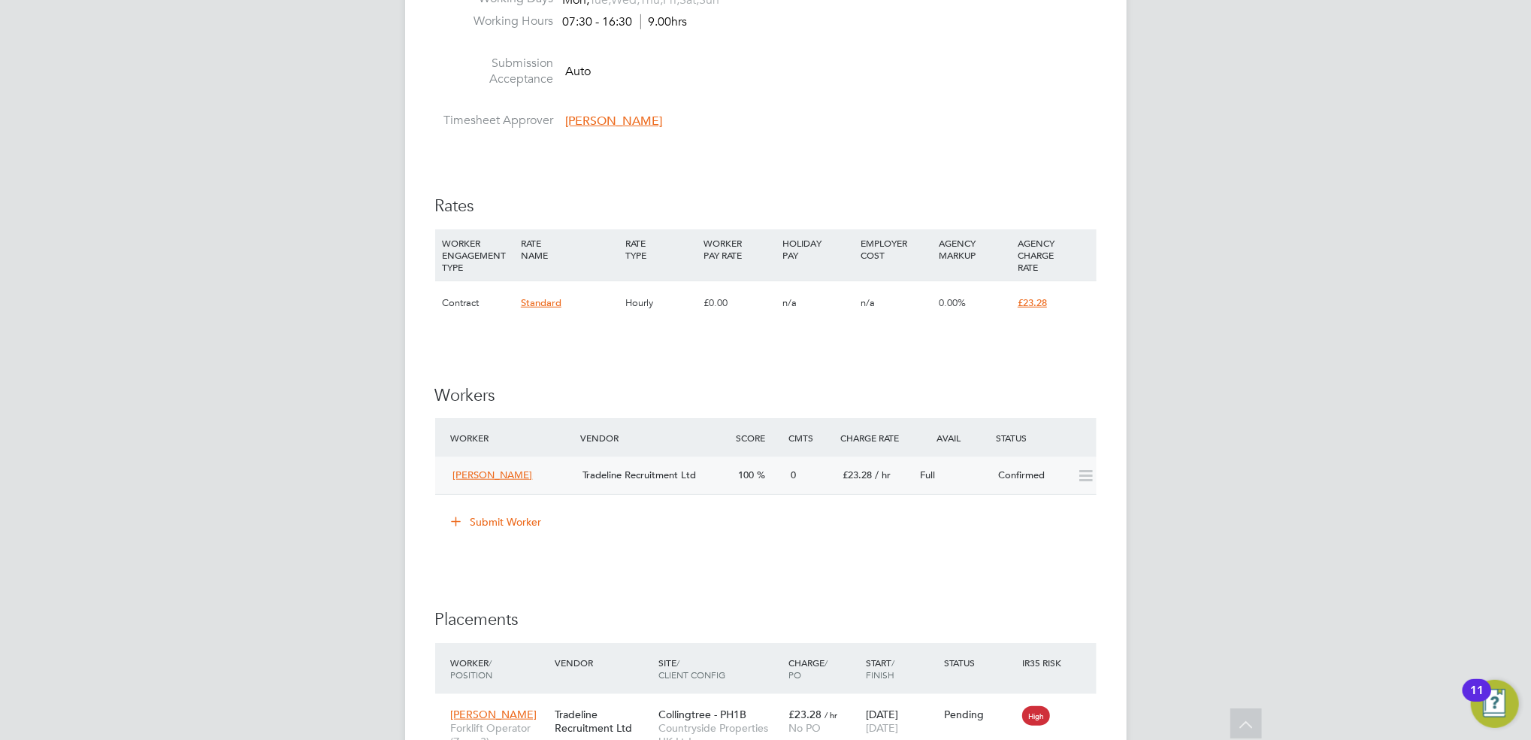
click at [770, 480] on div "100" at bounding box center [759, 475] width 52 height 25
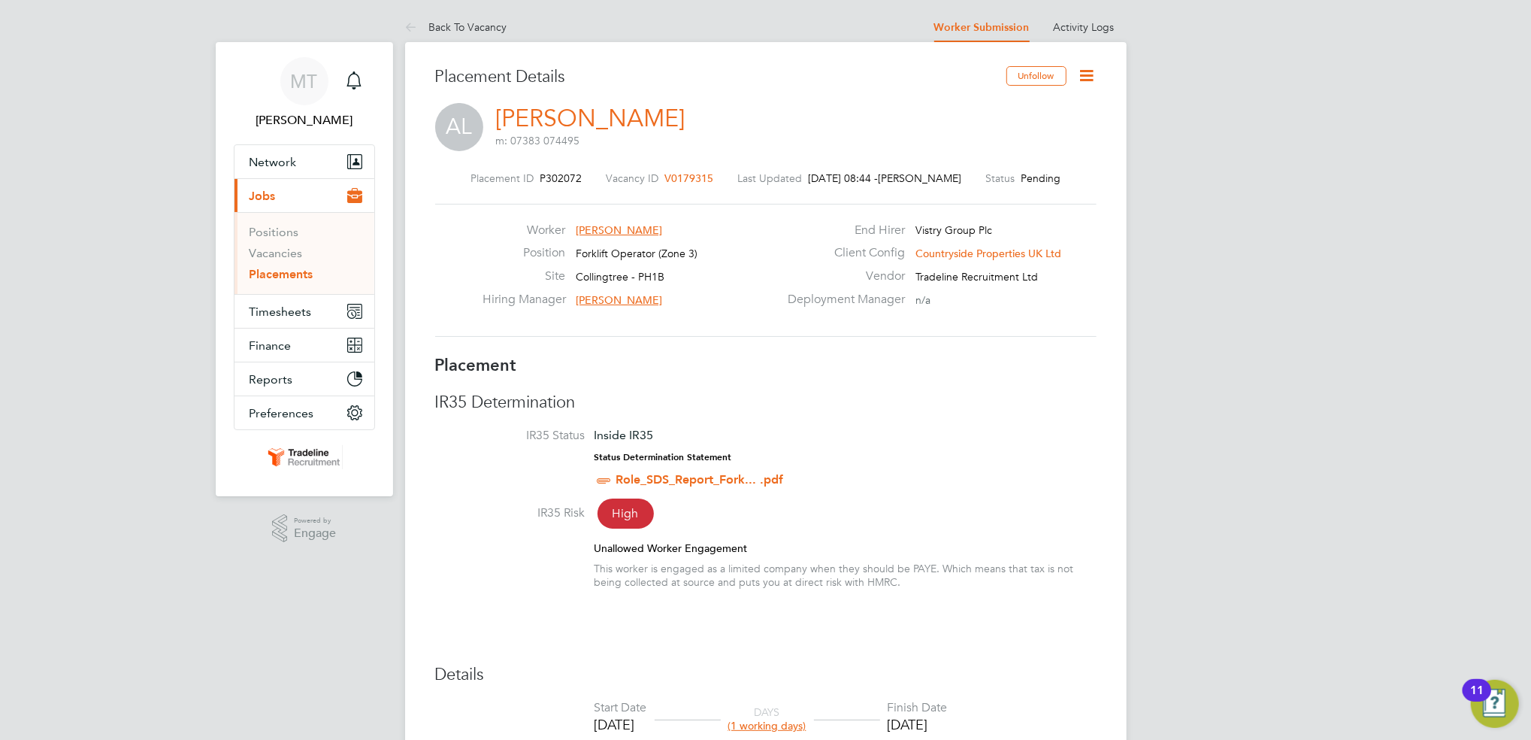
click at [1087, 73] on icon at bounding box center [1087, 75] width 19 height 19
click at [1000, 153] on li "Start" at bounding box center [1038, 161] width 110 height 21
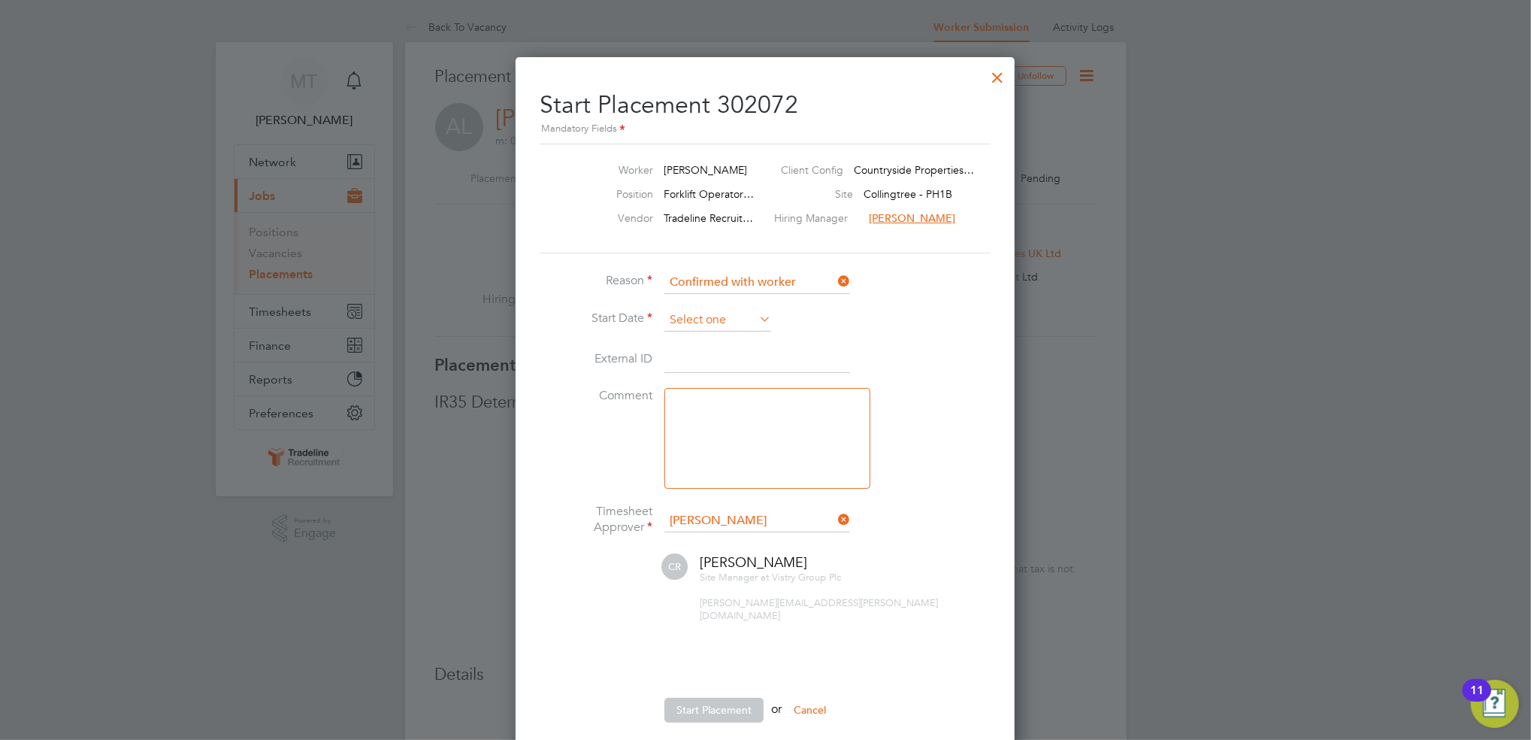
click at [727, 322] on input at bounding box center [717, 320] width 107 height 23
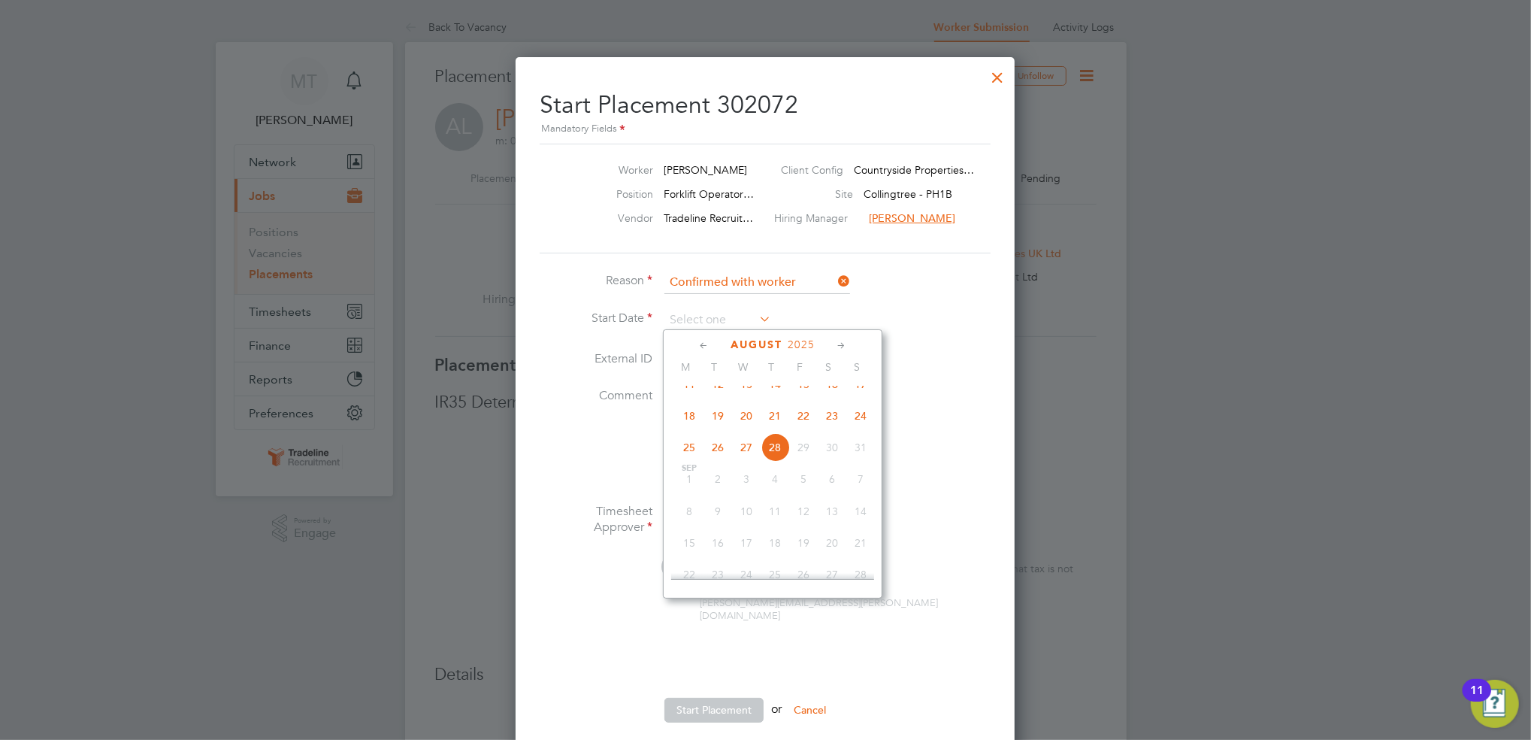
click at [688, 392] on span "11" at bounding box center [689, 384] width 29 height 29
type input "11 Aug 2025"
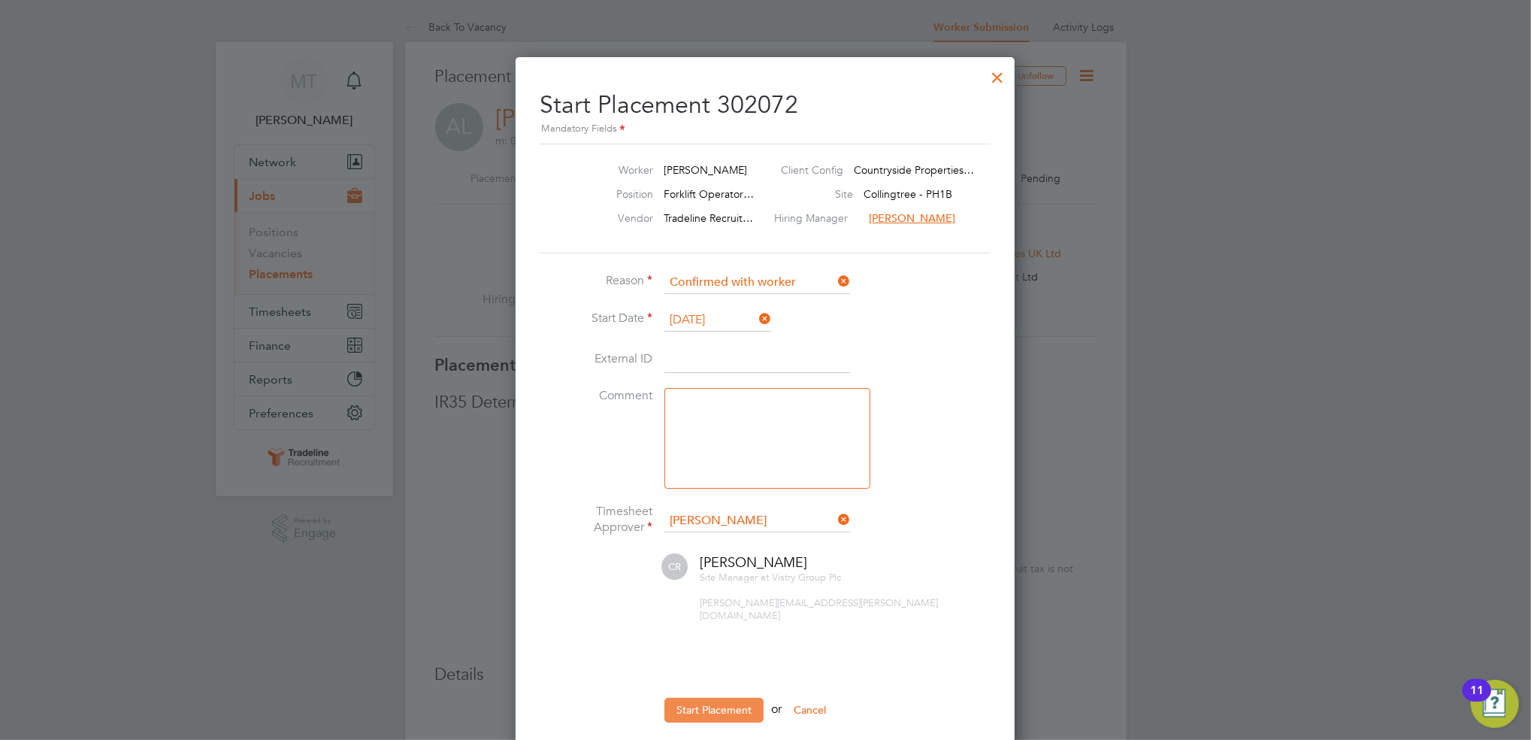
click at [670, 697] on button "Start Placement" at bounding box center [713, 709] width 99 height 24
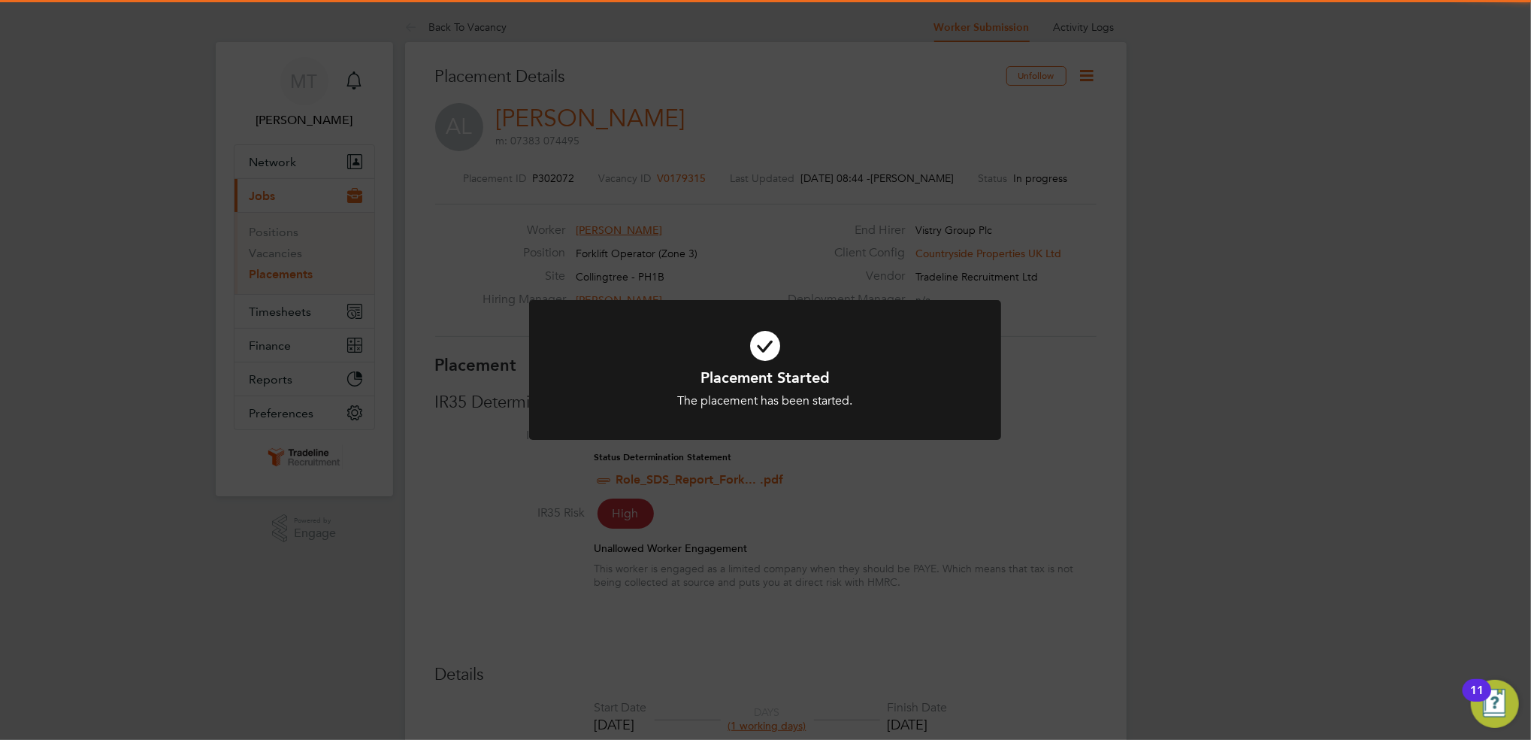
click at [1367, 501] on div "Placement Started The placement has been started. Cancel Okay" at bounding box center [765, 370] width 1531 height 740
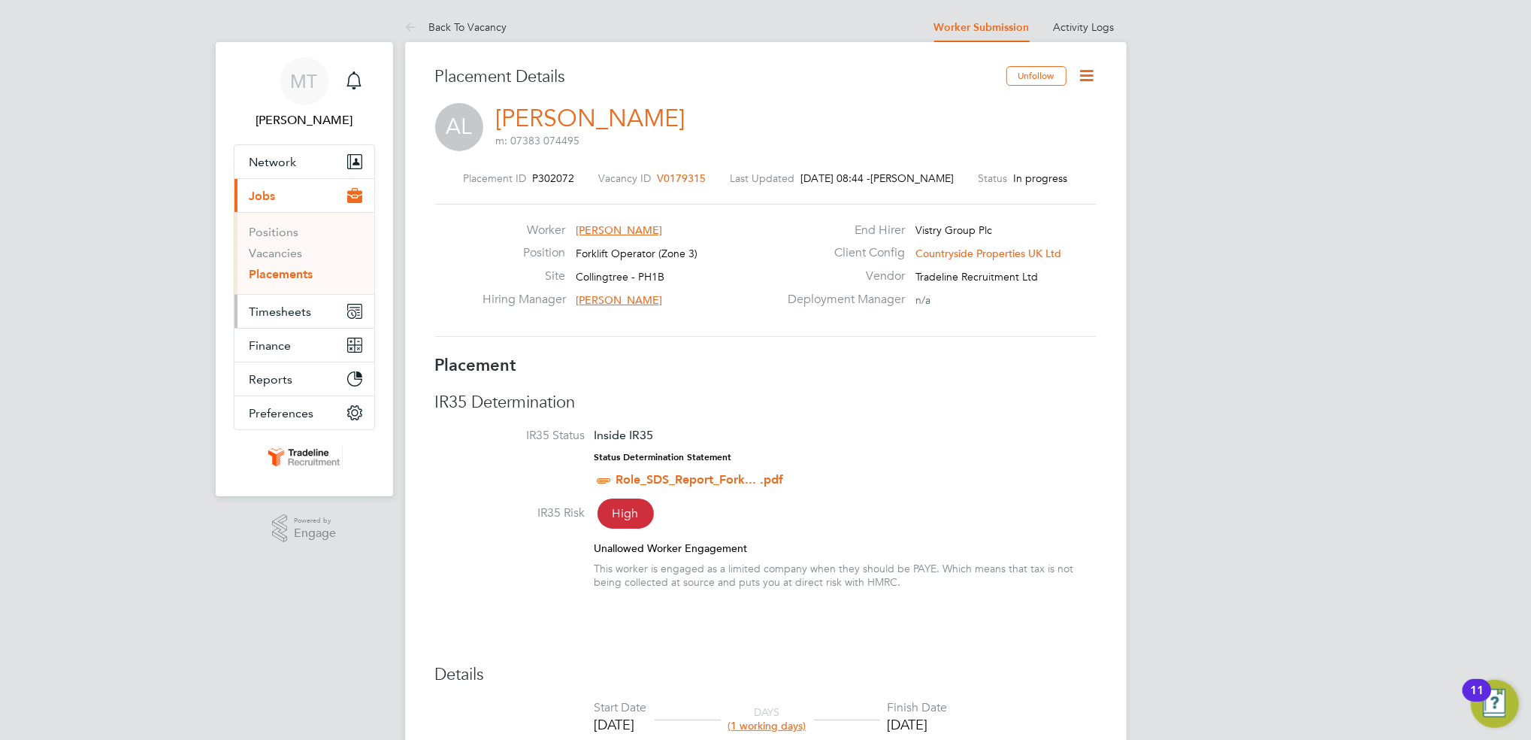
click at [289, 317] on span "Timesheets" at bounding box center [281, 311] width 62 height 14
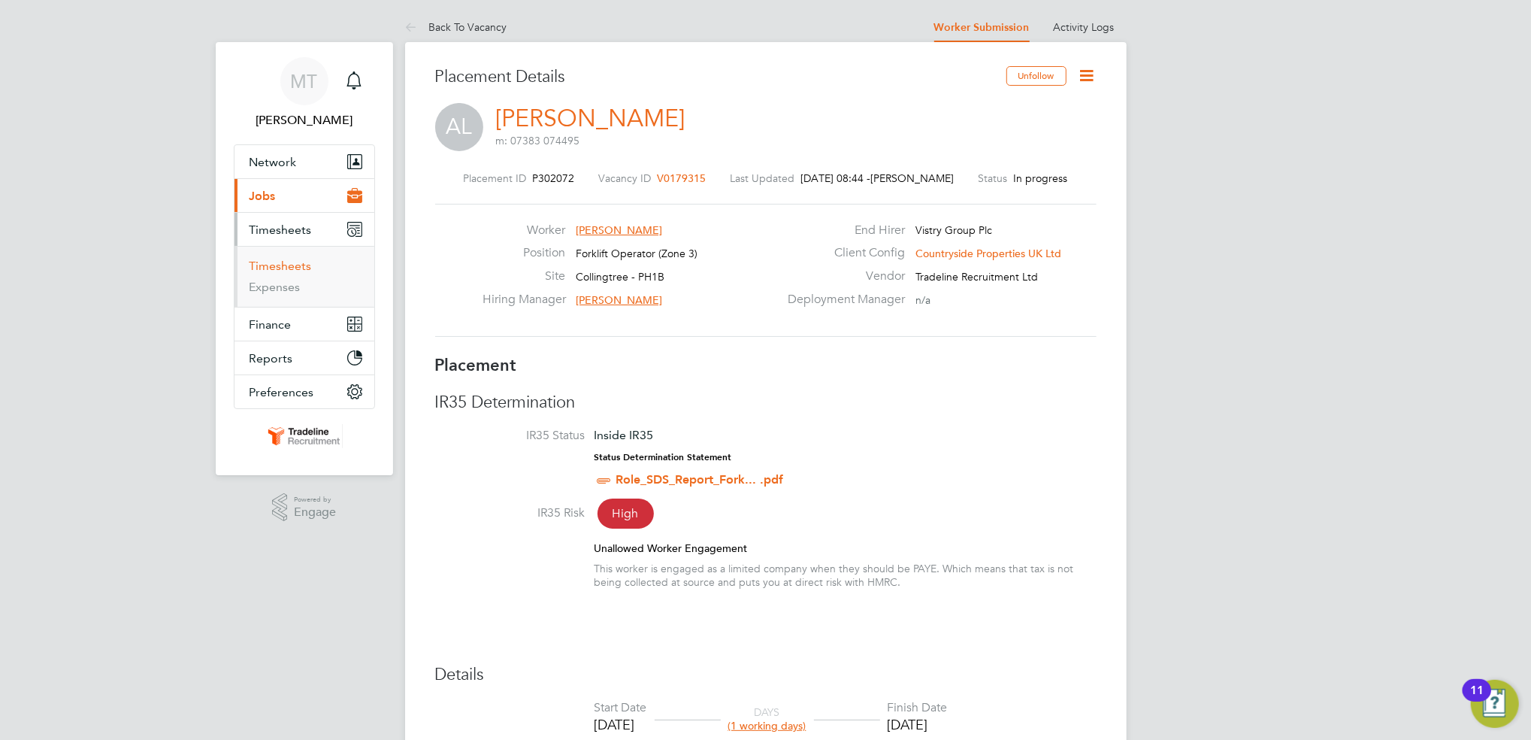
click at [279, 269] on link "Timesheets" at bounding box center [281, 266] width 62 height 14
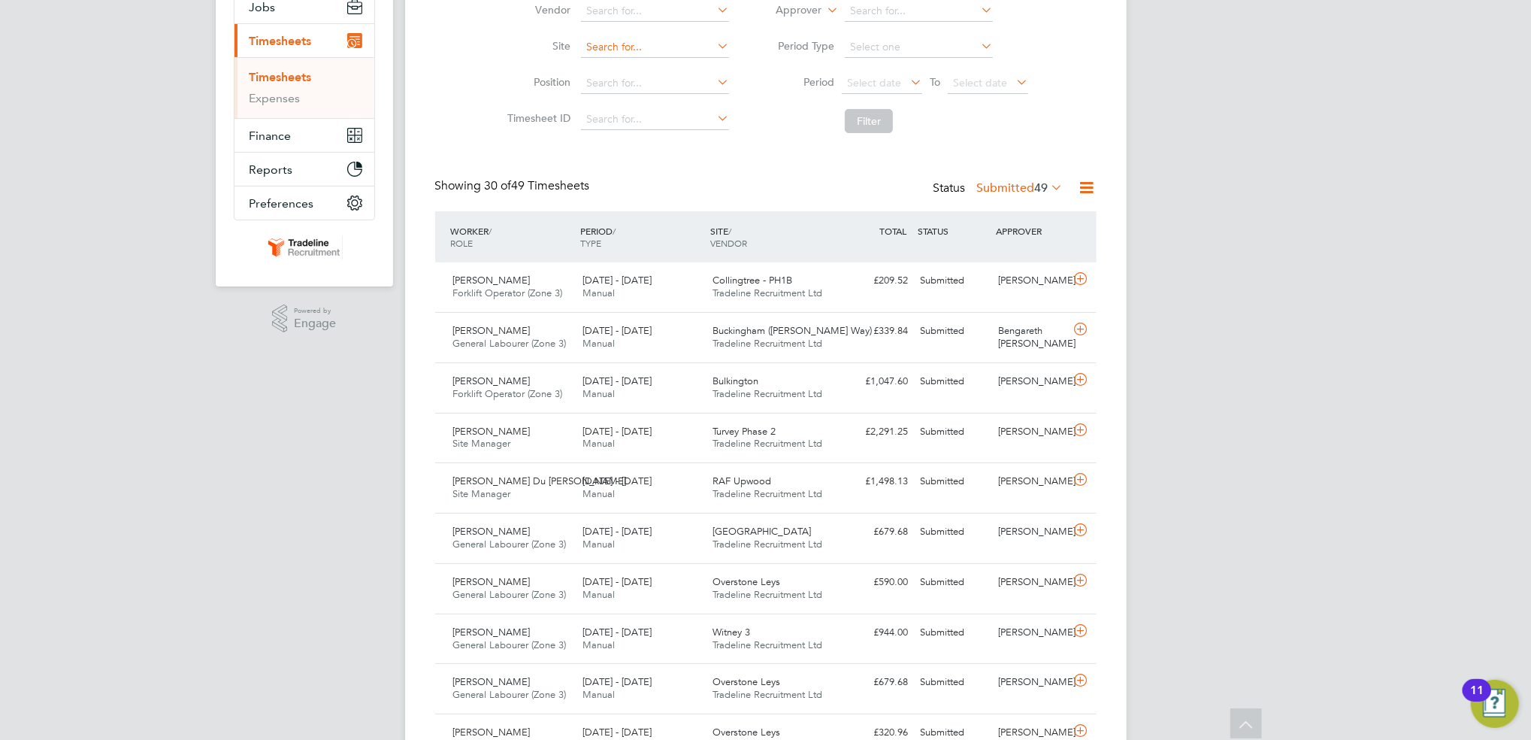
click at [653, 54] on input at bounding box center [655, 47] width 148 height 21
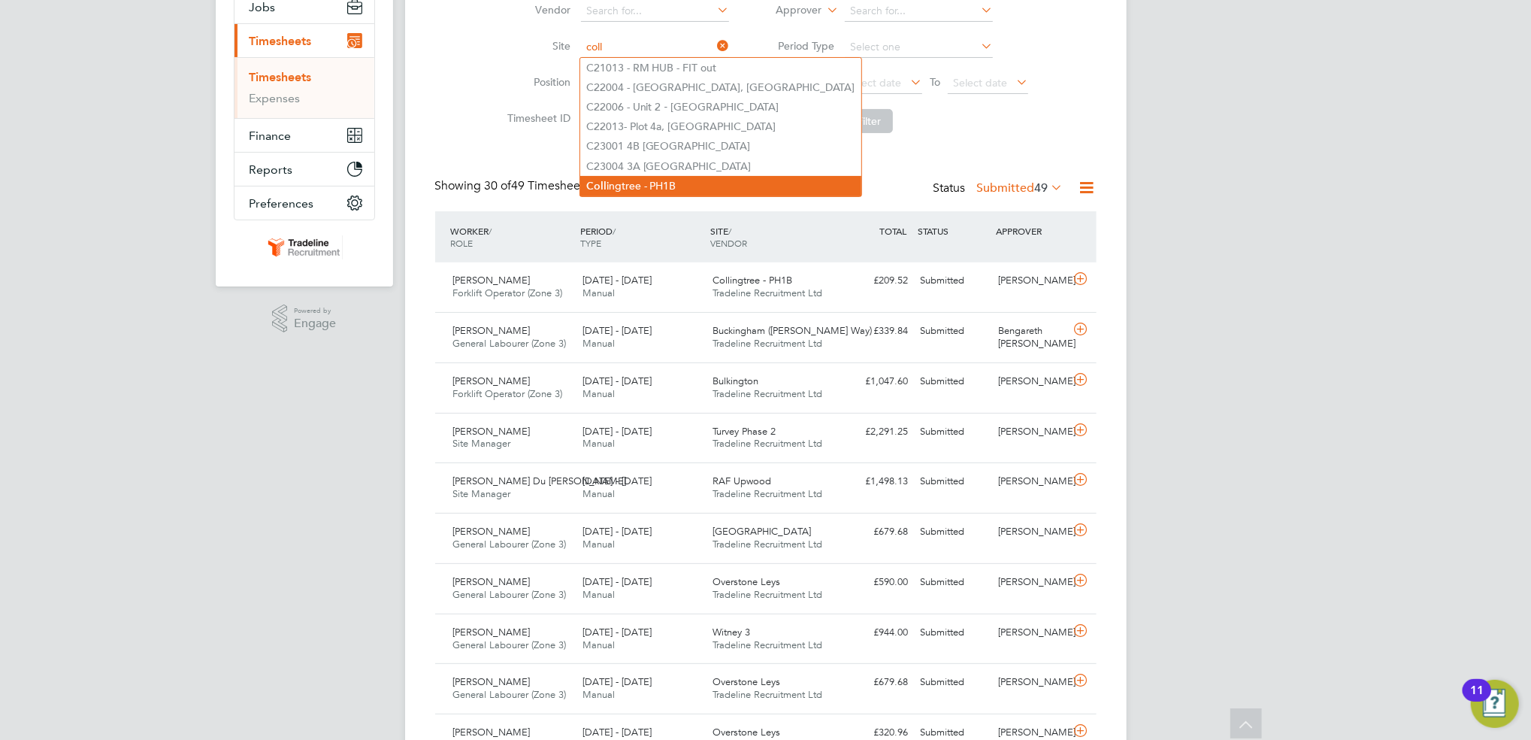
click at [620, 180] on li "Coll ingtree - PH1B" at bounding box center [720, 186] width 281 height 20
type input "Collingtree - PH1B"
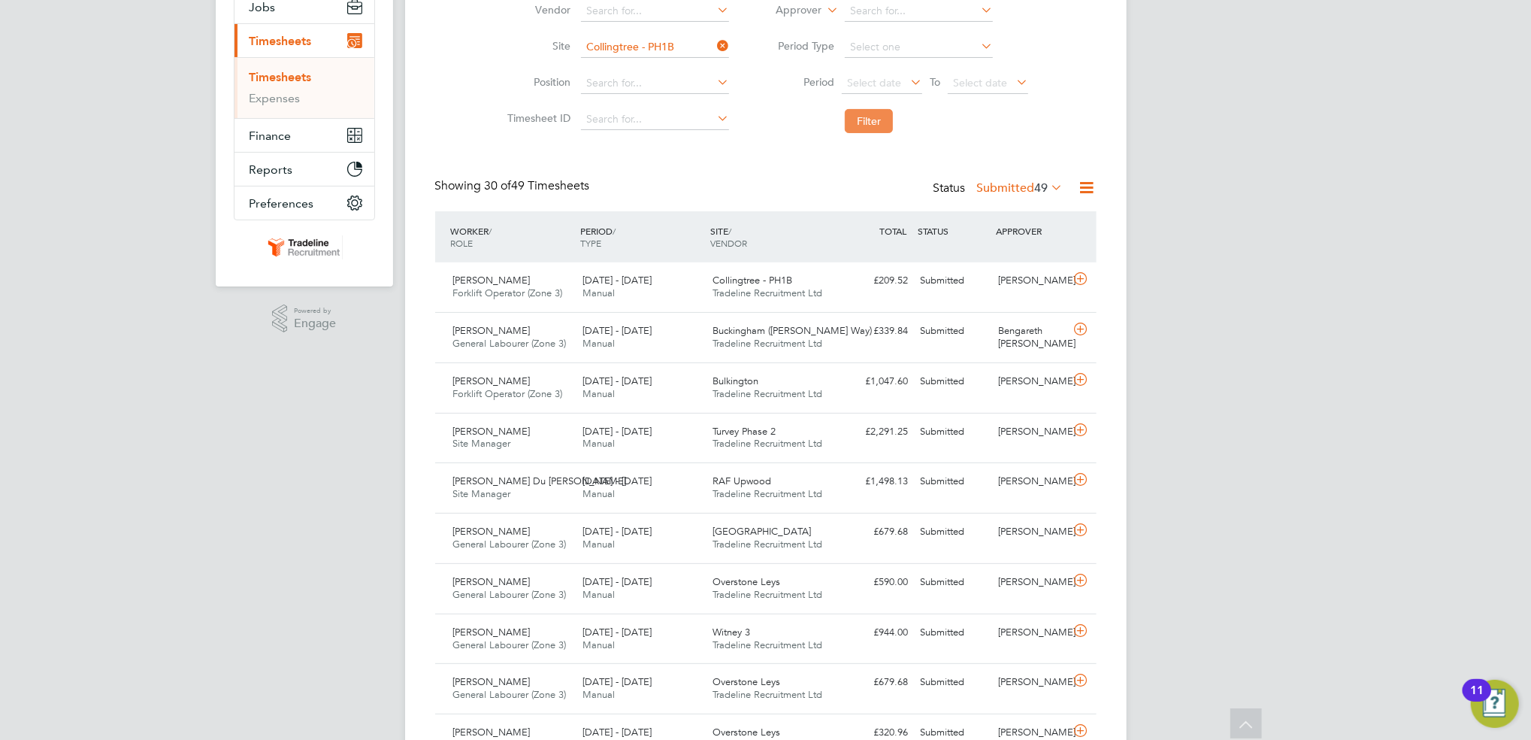
click at [863, 132] on button "Filter" at bounding box center [869, 121] width 48 height 24
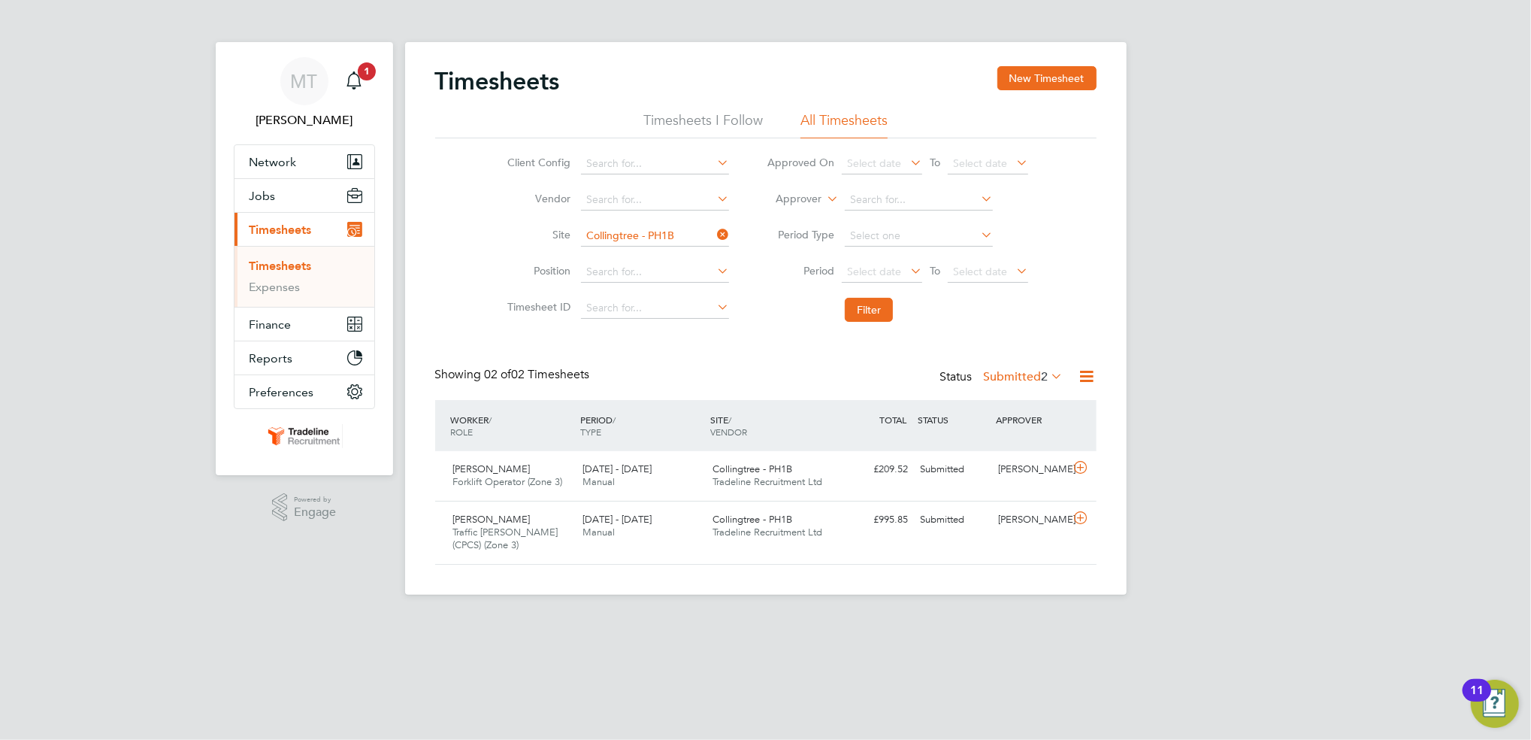
click at [256, 266] on link "Timesheets" at bounding box center [281, 266] width 62 height 14
click at [350, 86] on icon "Main navigation" at bounding box center [354, 80] width 18 height 18
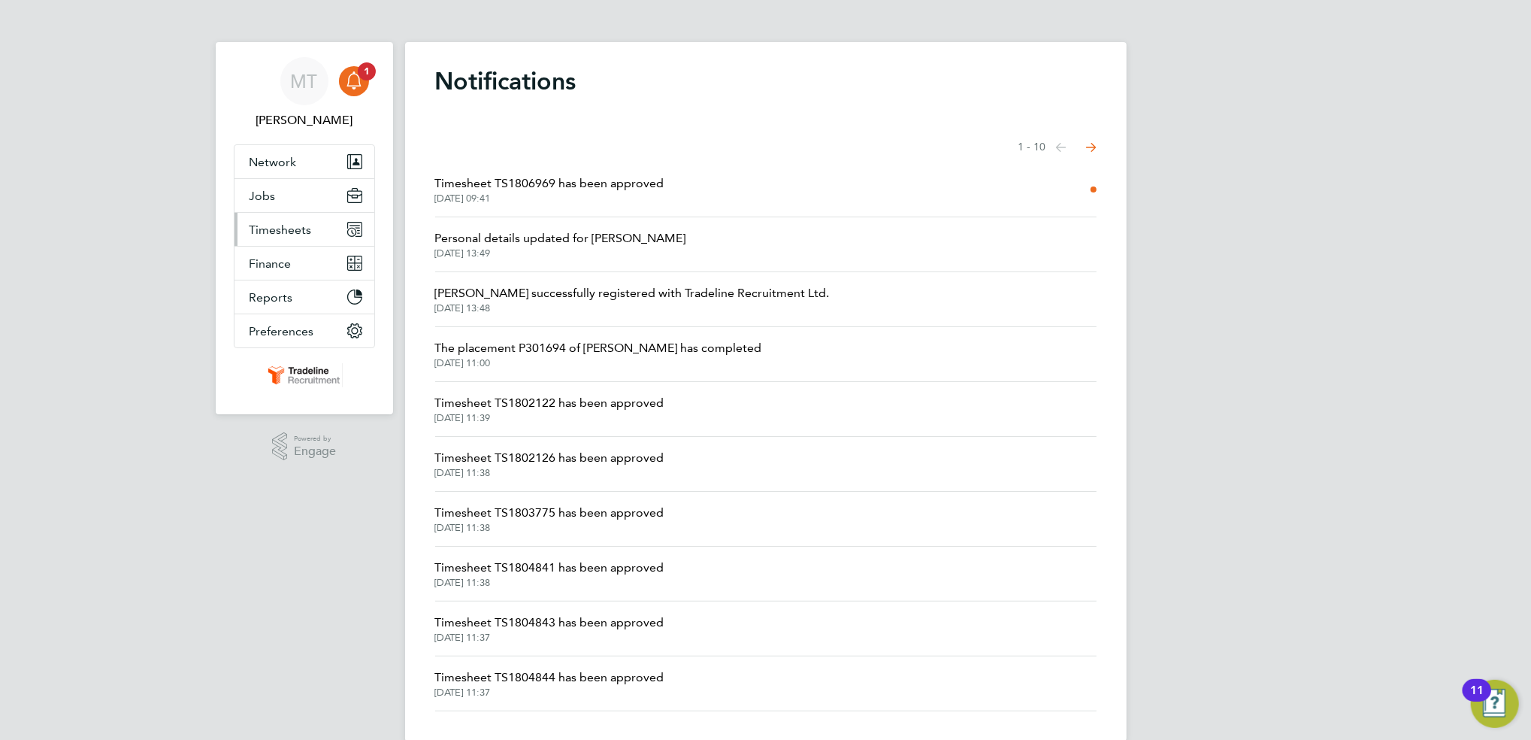
click at [295, 228] on span "Timesheets" at bounding box center [281, 229] width 62 height 14
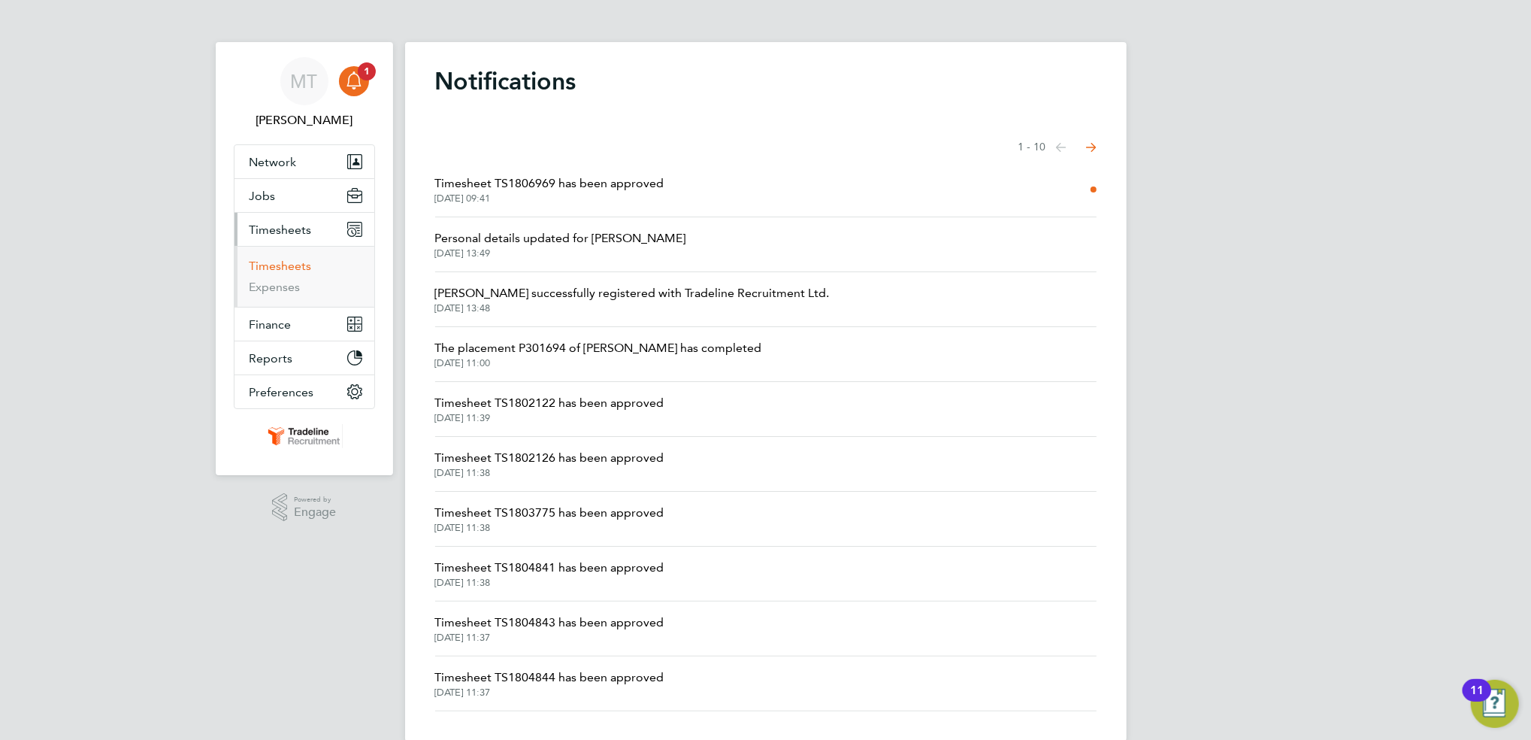
click at [265, 268] on link "Timesheets" at bounding box center [281, 266] width 62 height 14
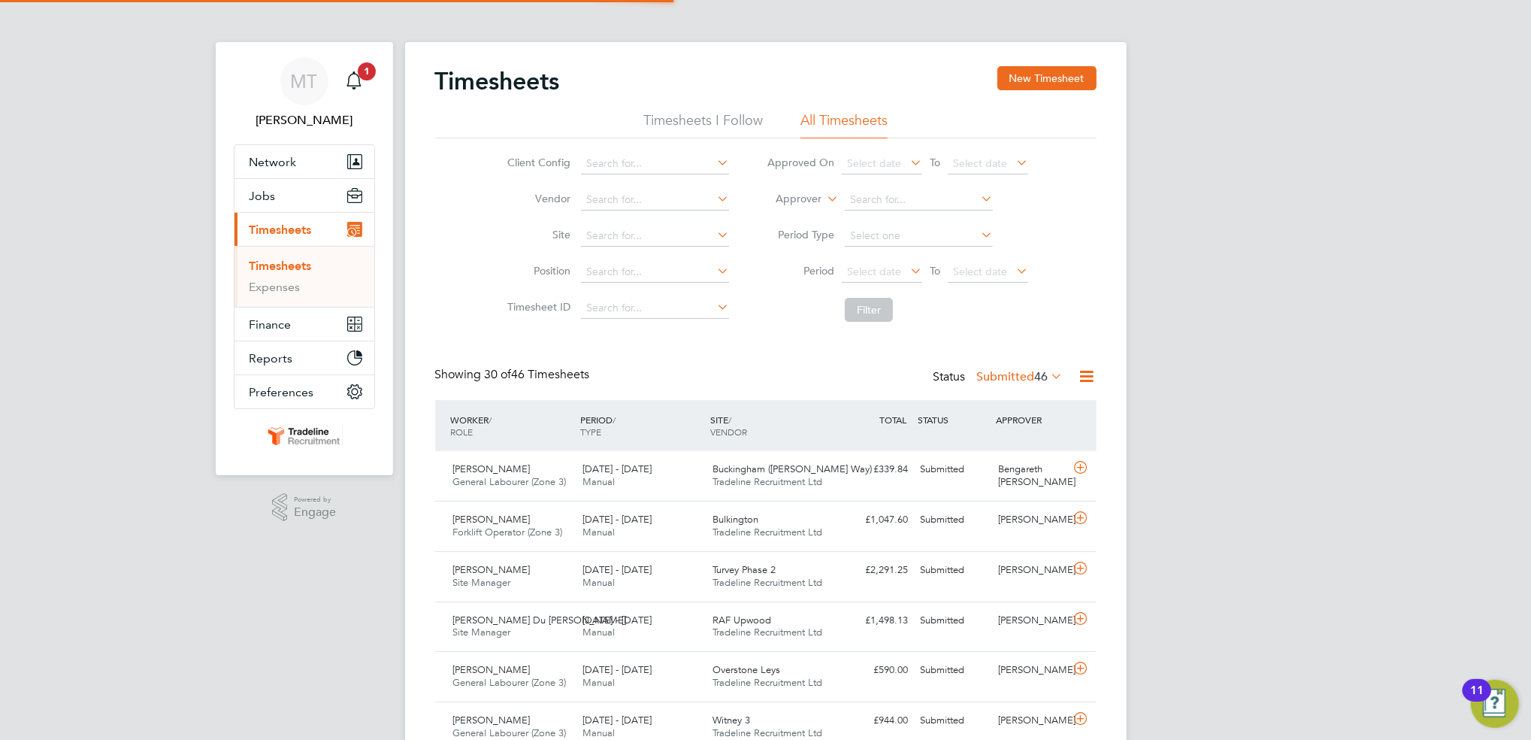
scroll to position [38, 130]
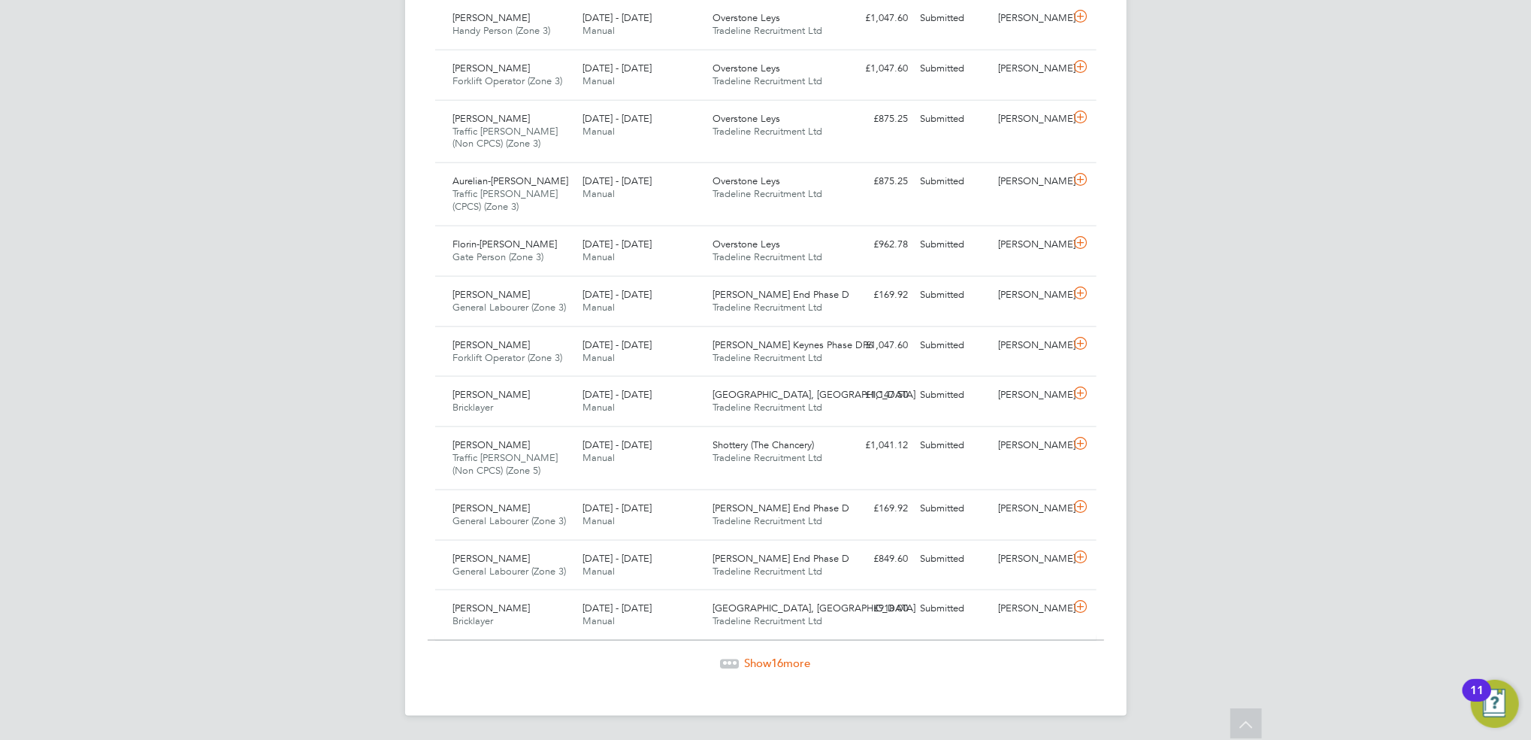
click at [784, 660] on span "16" at bounding box center [778, 662] width 12 height 14
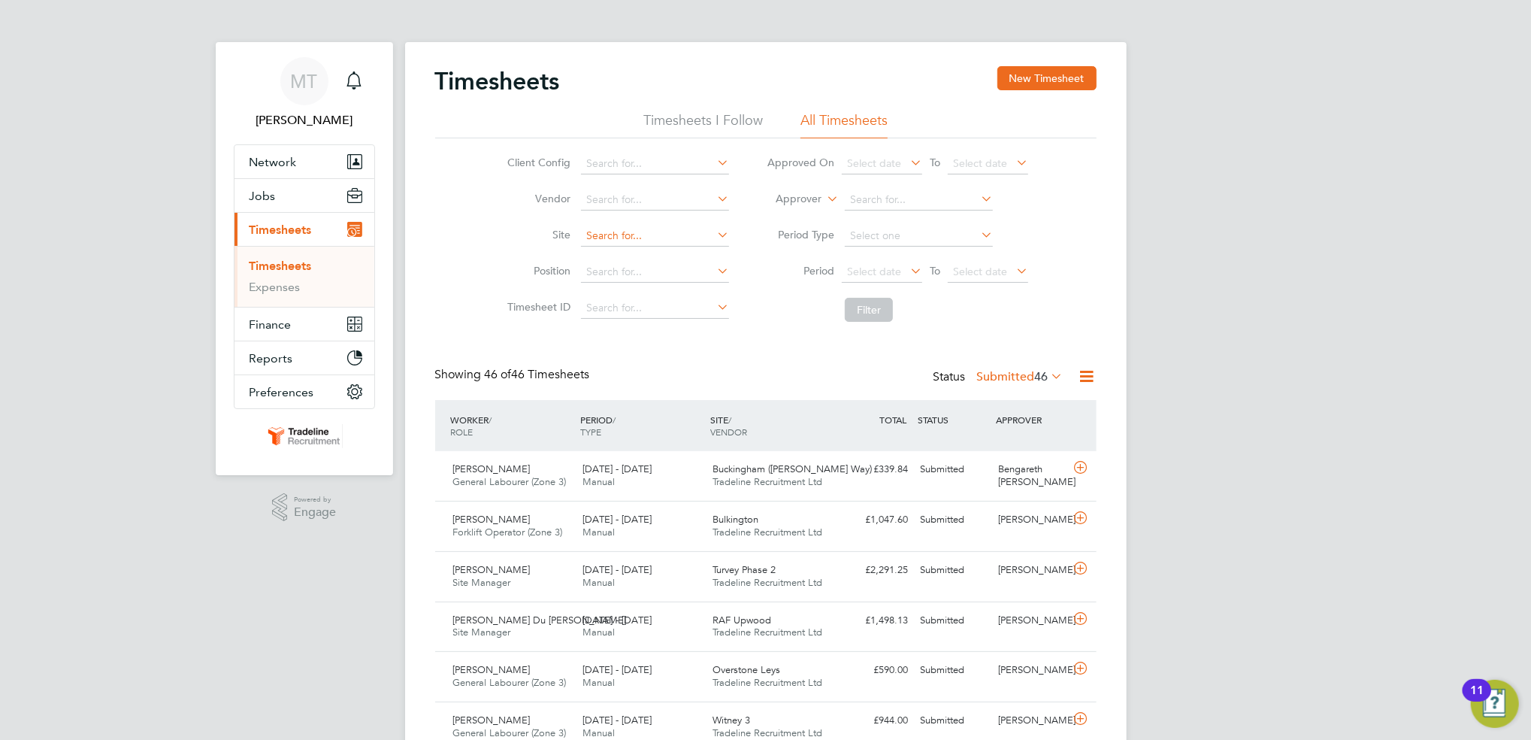
click at [632, 235] on input at bounding box center [655, 235] width 148 height 21
click at [634, 251] on li "Over stone Leys" at bounding box center [655, 257] width 150 height 20
type input "Overstone Leys"
click at [875, 311] on button "Filter" at bounding box center [869, 310] width 48 height 24
